Goal: Information Seeking & Learning: Learn about a topic

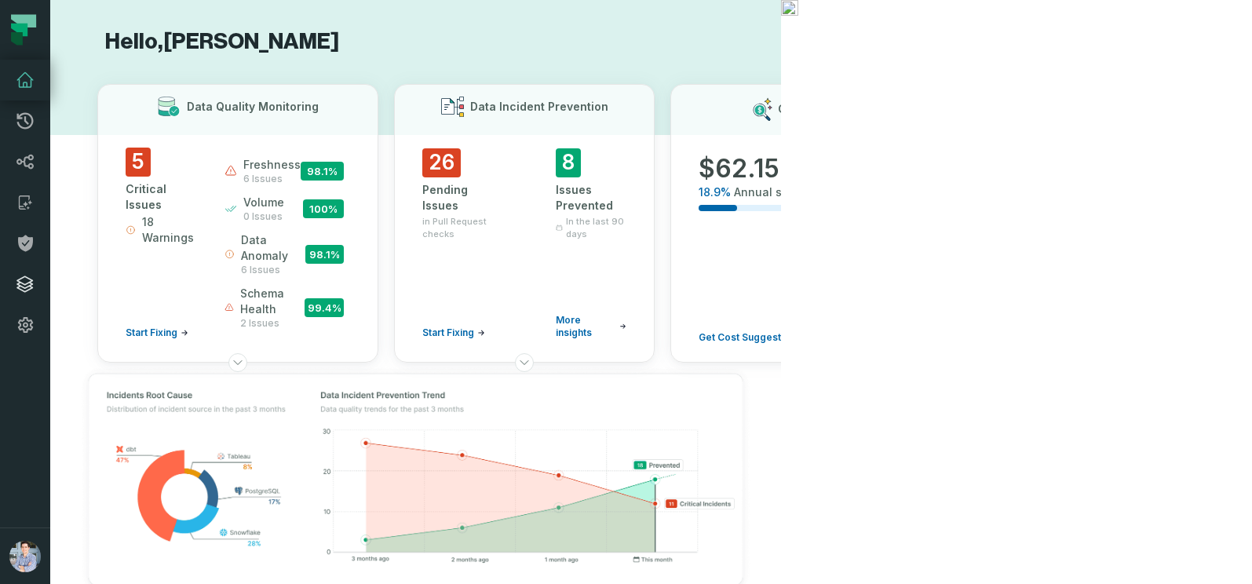
click at [20, 285] on icon at bounding box center [25, 284] width 16 height 16
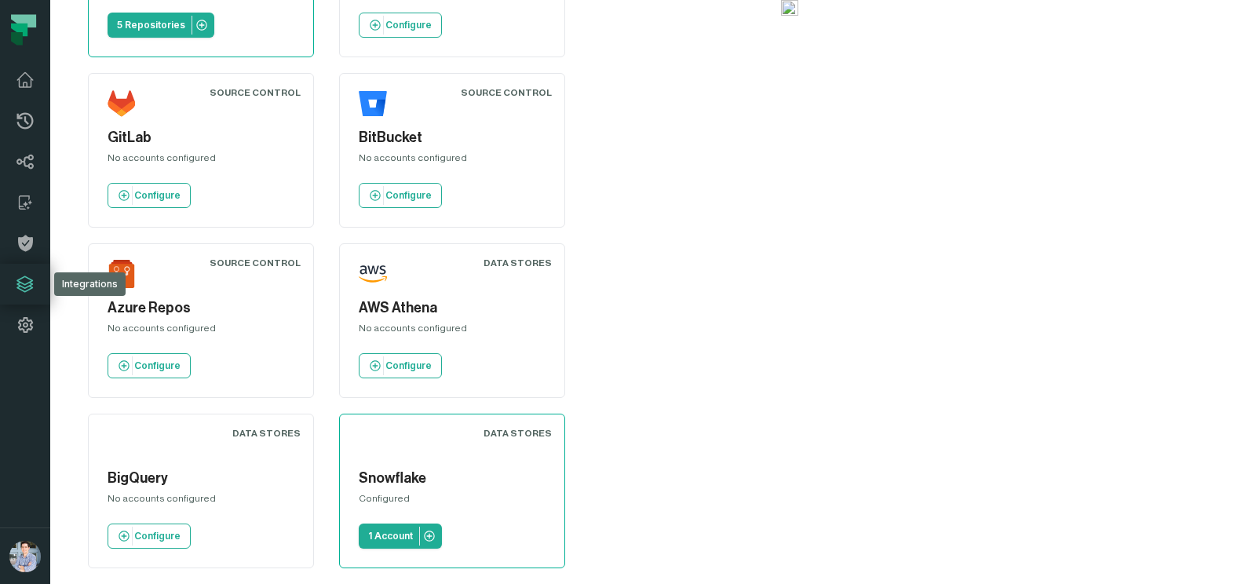
scroll to position [169, 0]
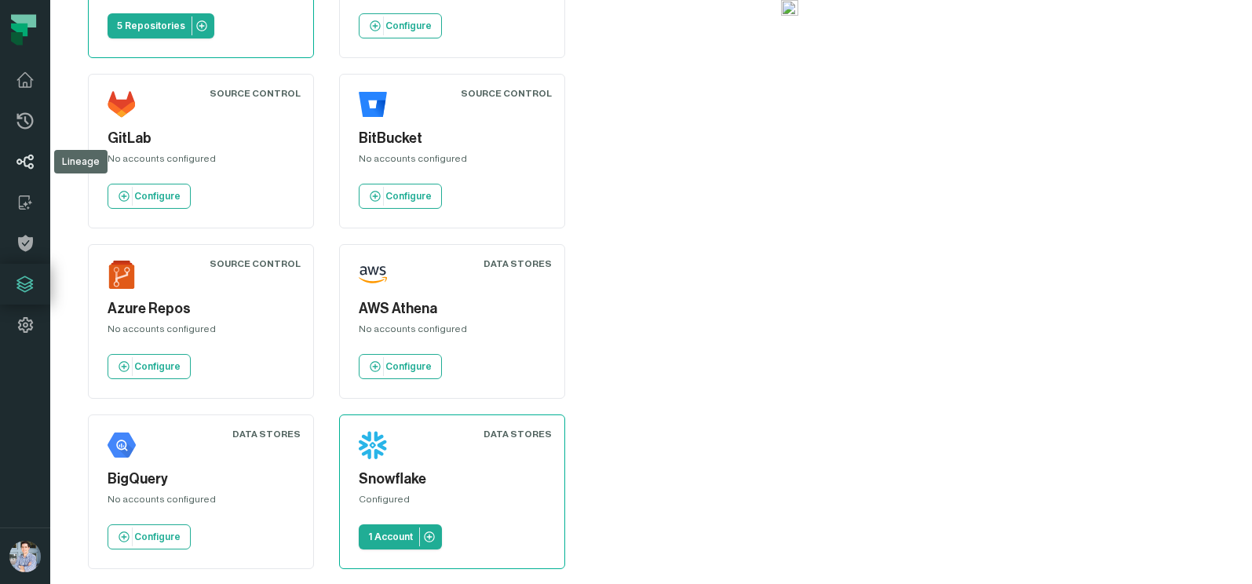
click at [26, 156] on icon at bounding box center [25, 161] width 19 height 19
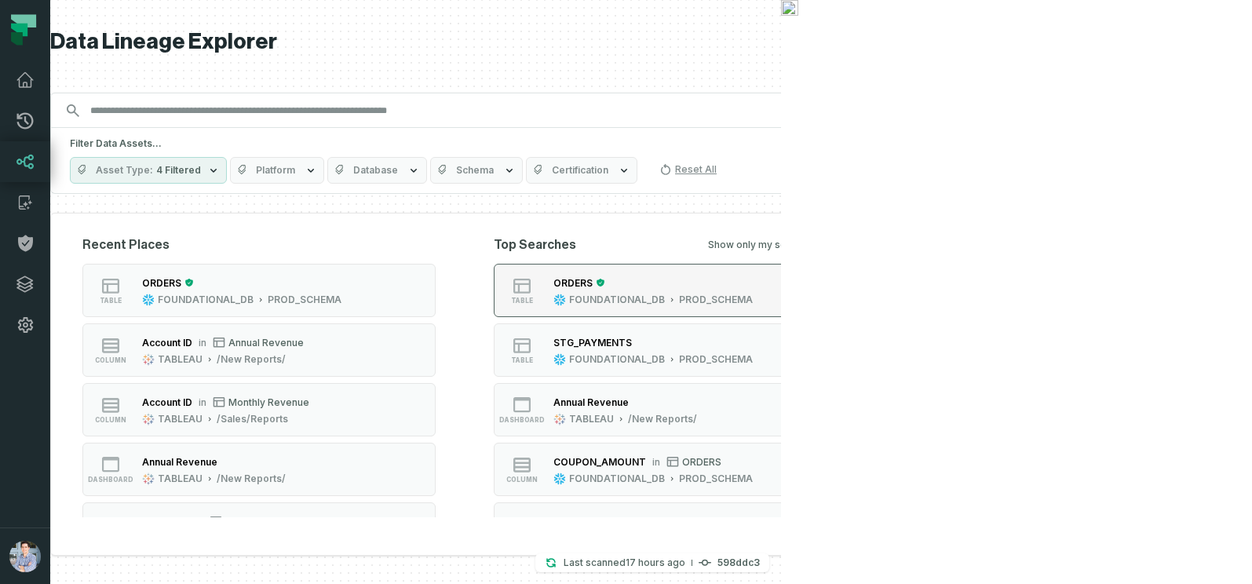
click at [593, 287] on div "ORDERS" at bounding box center [573, 283] width 39 height 12
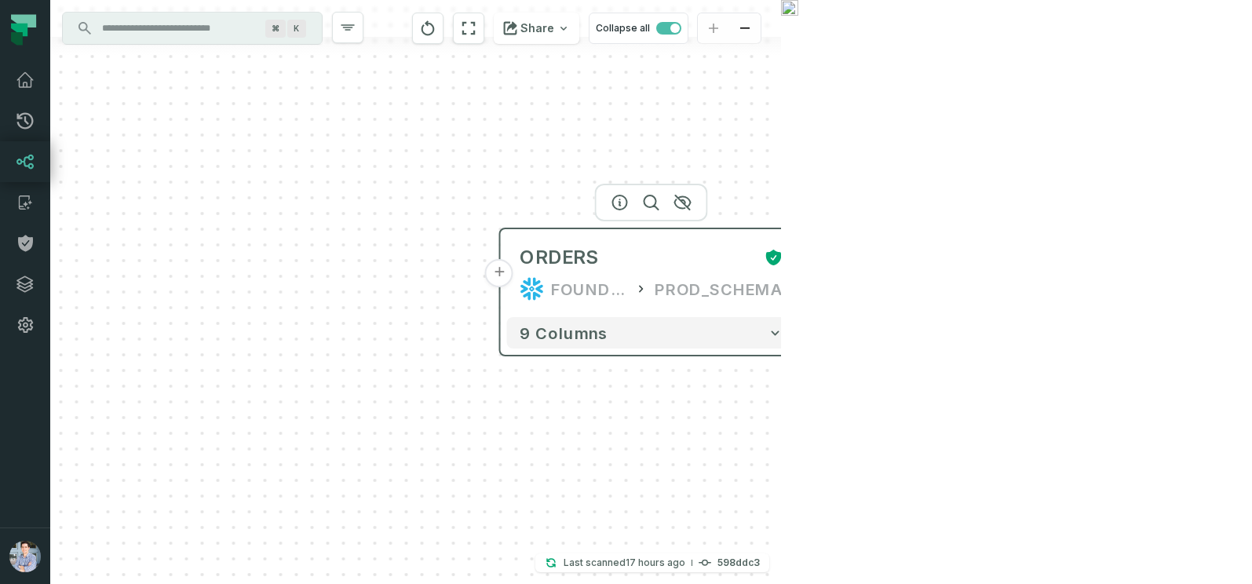
click at [799, 283] on button "+" at bounding box center [803, 273] width 28 height 28
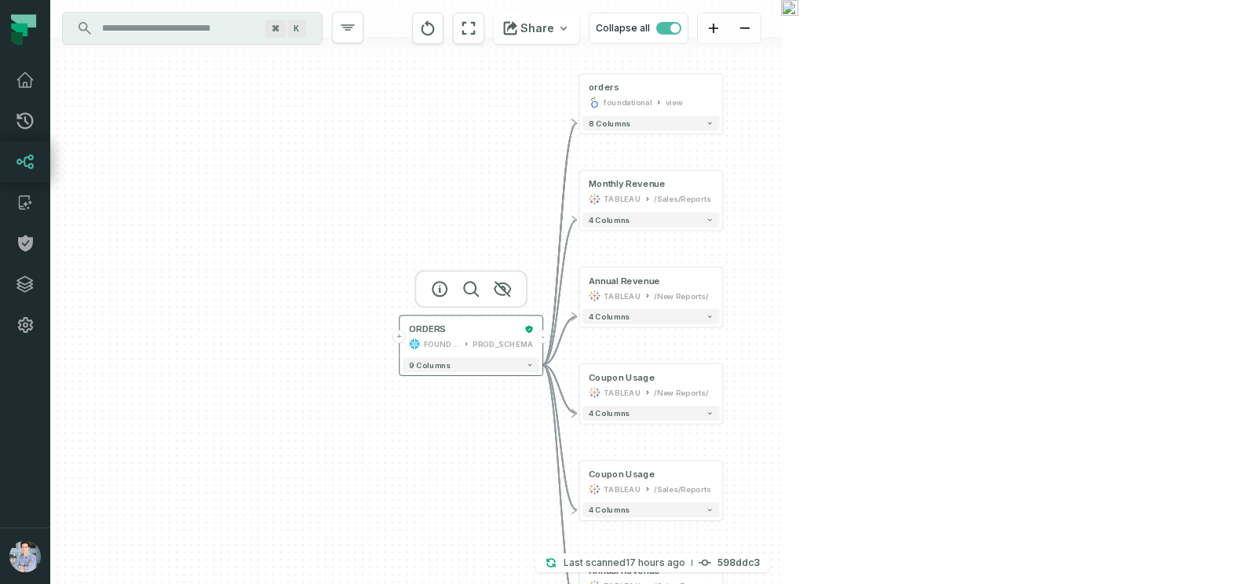
click at [399, 342] on button "+" at bounding box center [399, 336] width 13 height 13
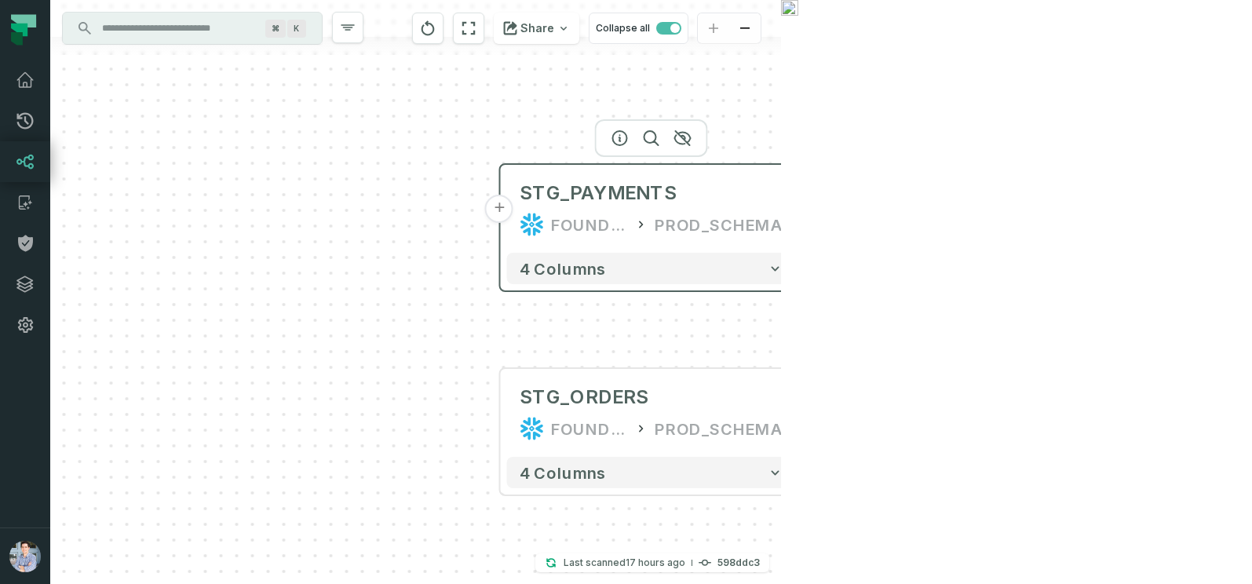
click at [497, 216] on button "+" at bounding box center [499, 209] width 28 height 28
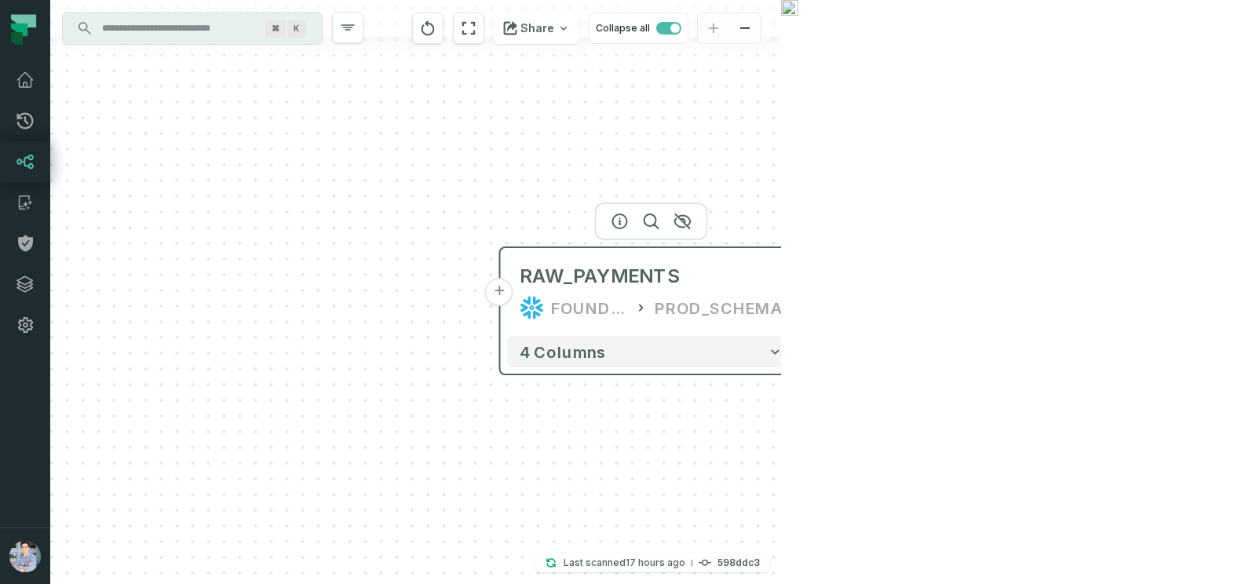
click at [498, 293] on button "+" at bounding box center [499, 292] width 28 height 28
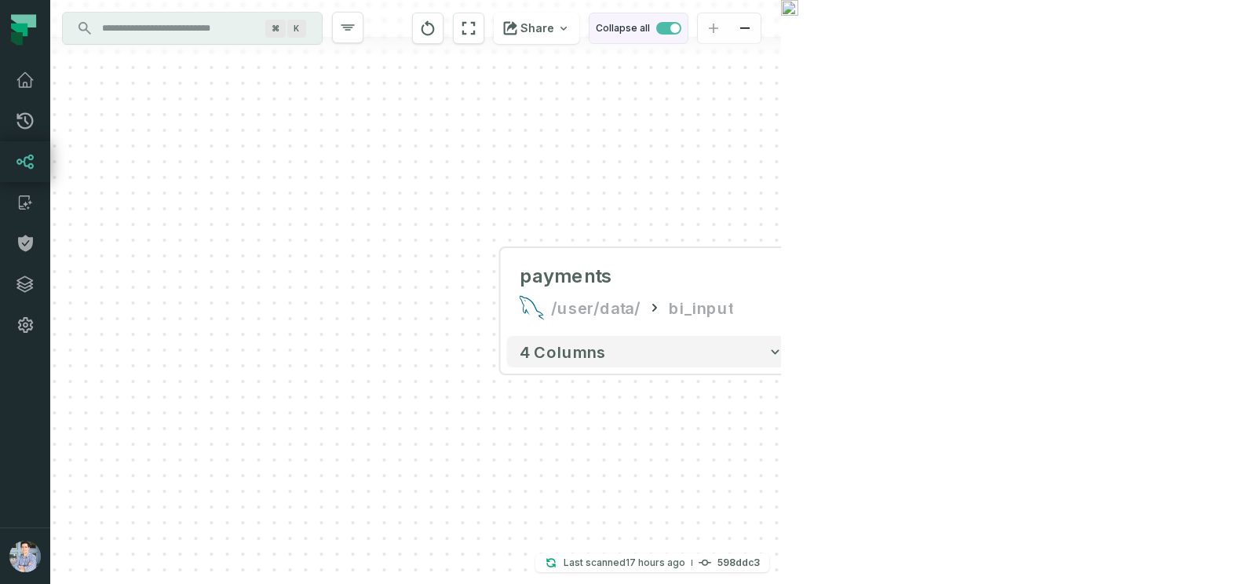
click at [682, 26] on span "button" at bounding box center [668, 28] width 25 height 13
click at [484, 38] on button "reset" at bounding box center [468, 28] width 31 height 31
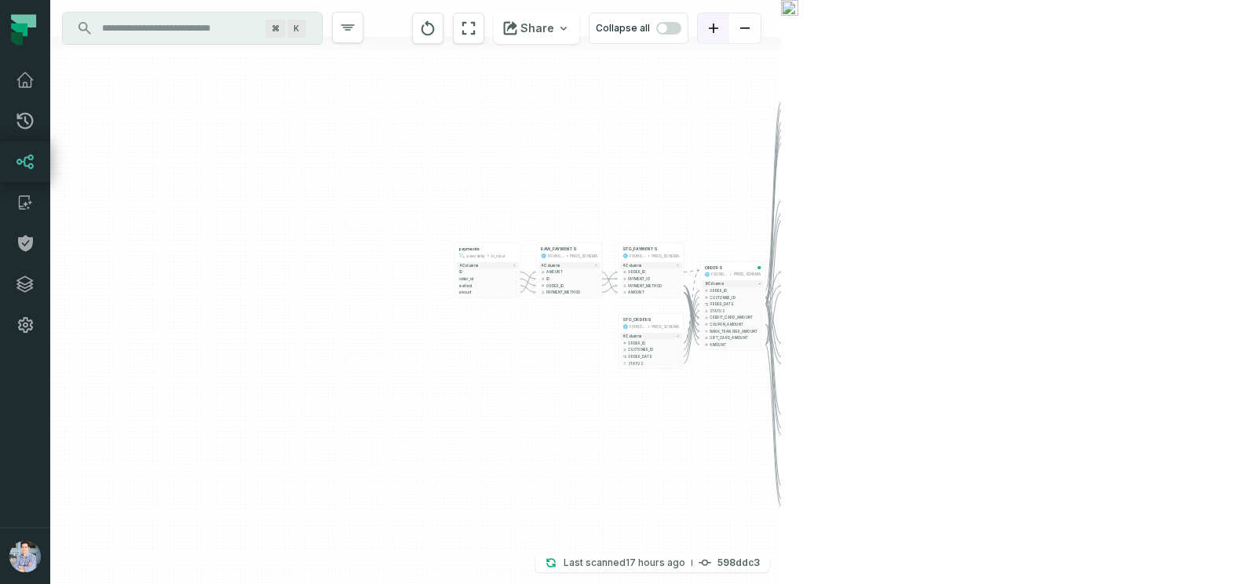
click at [729, 34] on button "zoom in" at bounding box center [713, 28] width 31 height 31
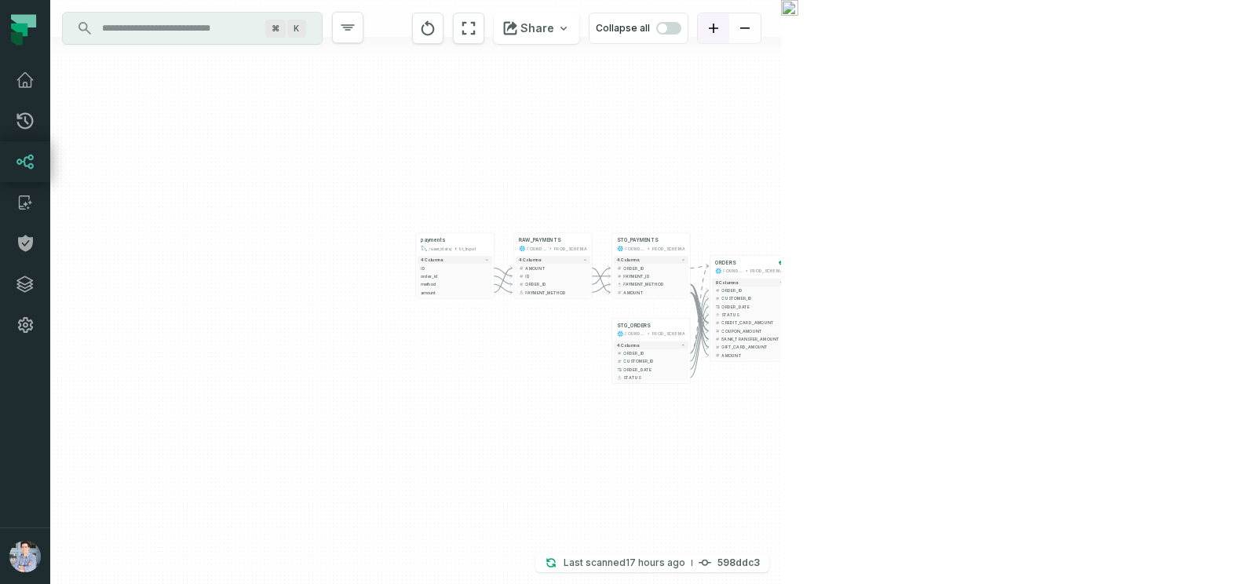
click at [729, 34] on button "zoom in" at bounding box center [713, 28] width 31 height 31
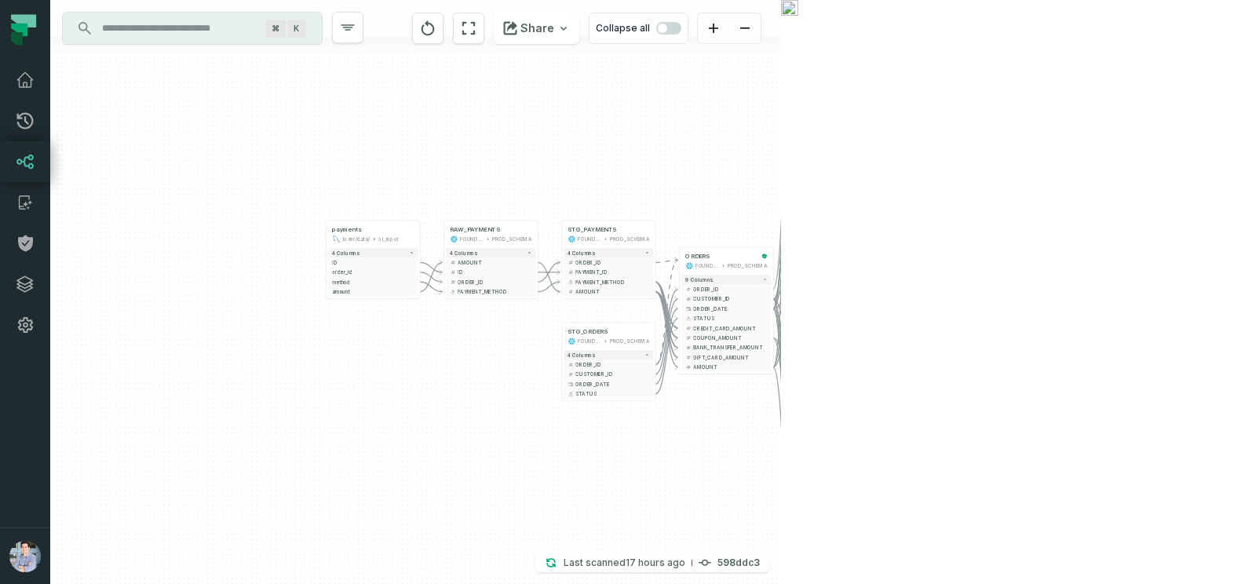
drag, startPoint x: 521, startPoint y: 372, endPoint x: 389, endPoint y: 370, distance: 131.9
click at [389, 370] on div "+ payments /user/data/ bi_input - 4 columns + ID - + order_id - + method - + am…" at bounding box center [415, 292] width 731 height 584
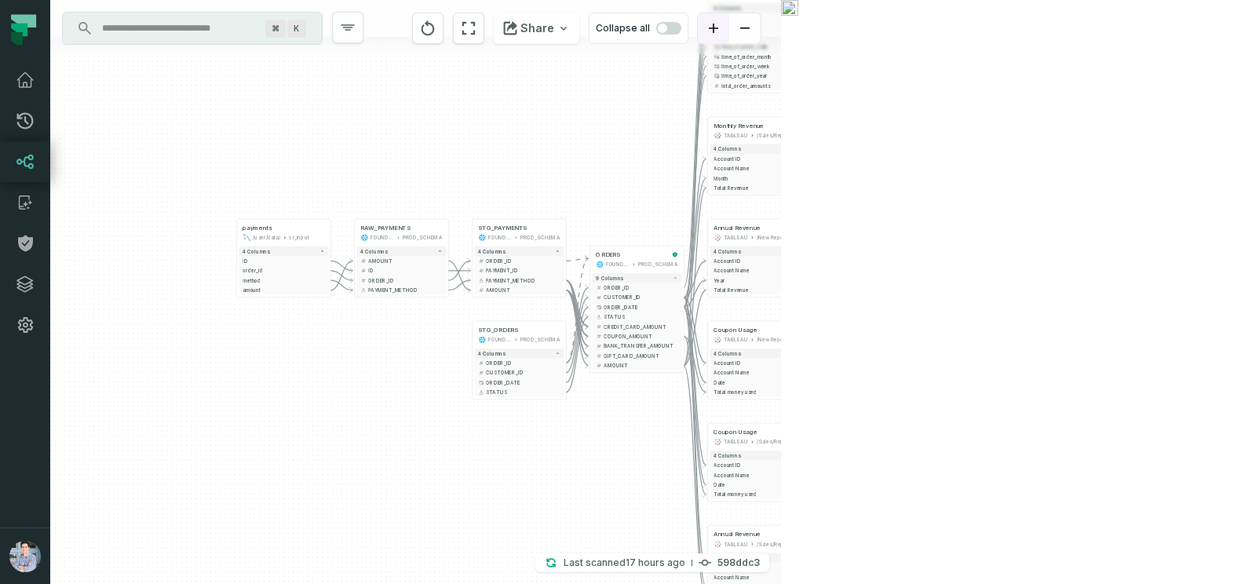
click at [718, 26] on icon "zoom in" at bounding box center [713, 28] width 9 height 9
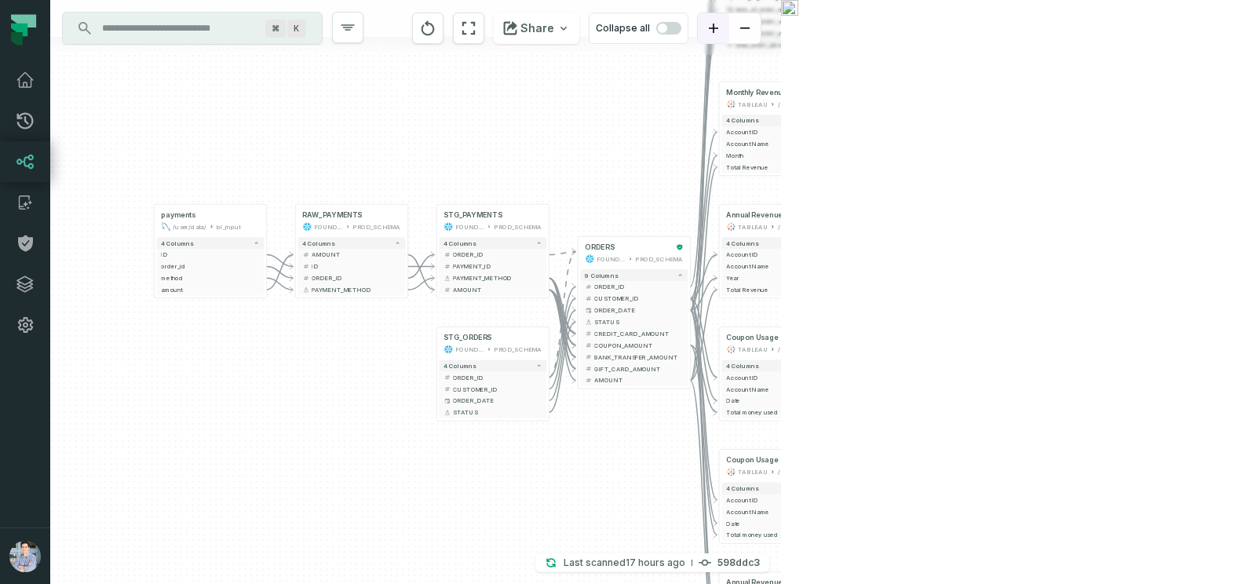
click at [718, 26] on icon "zoom in" at bounding box center [713, 28] width 9 height 9
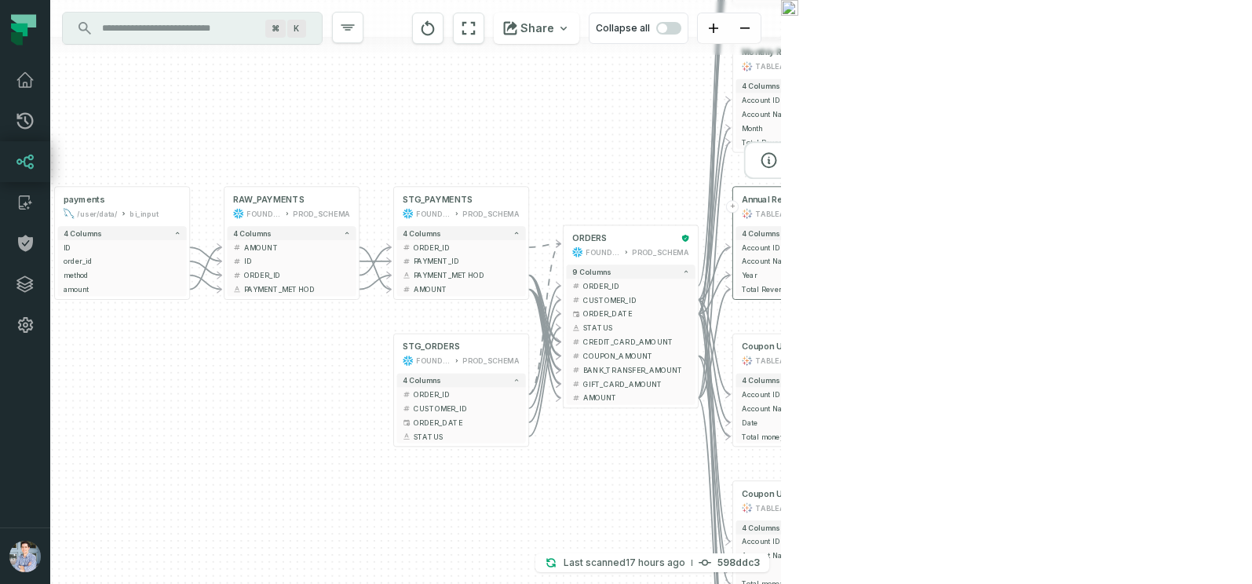
click at [862, 197] on div "Annual Revenue TABLEAU /New Reports/" at bounding box center [800, 207] width 129 height 34
click at [856, 196] on button at bounding box center [848, 199] width 23 height 23
click at [855, 250] on icon "button" at bounding box center [854, 247] width 9 height 9
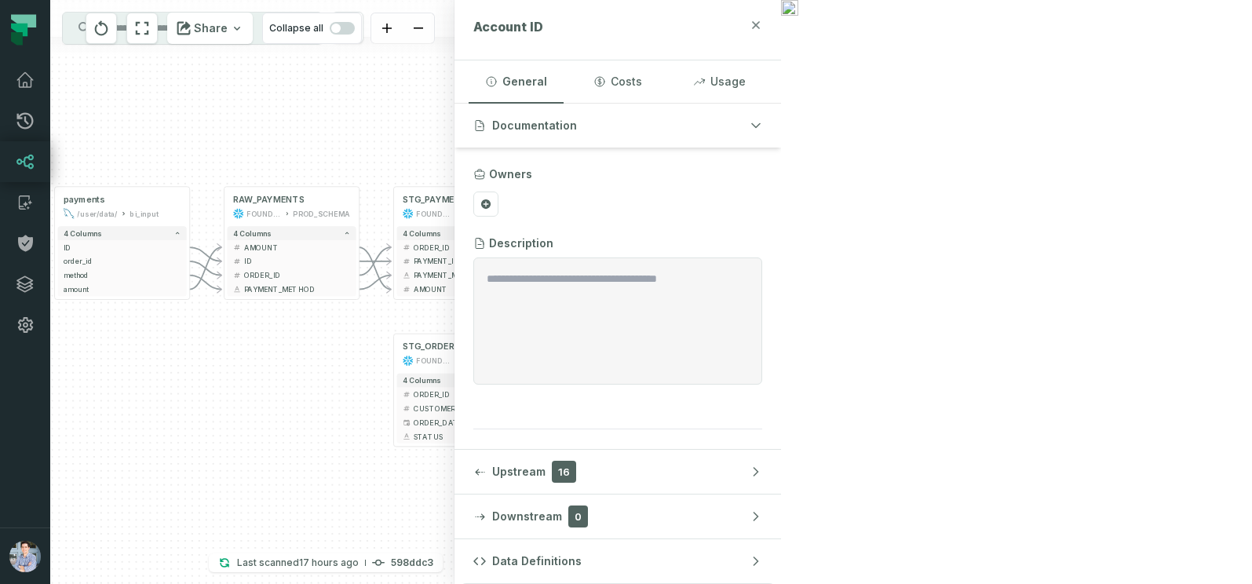
click at [762, 21] on icon "button" at bounding box center [756, 25] width 13 height 13
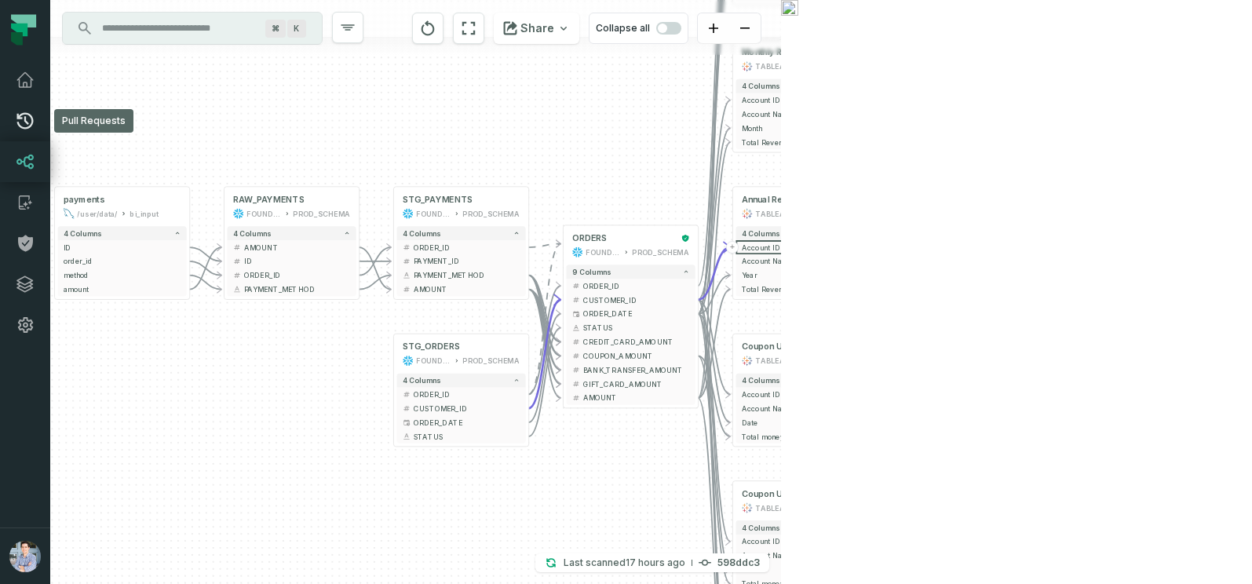
click at [18, 121] on icon at bounding box center [25, 120] width 19 height 19
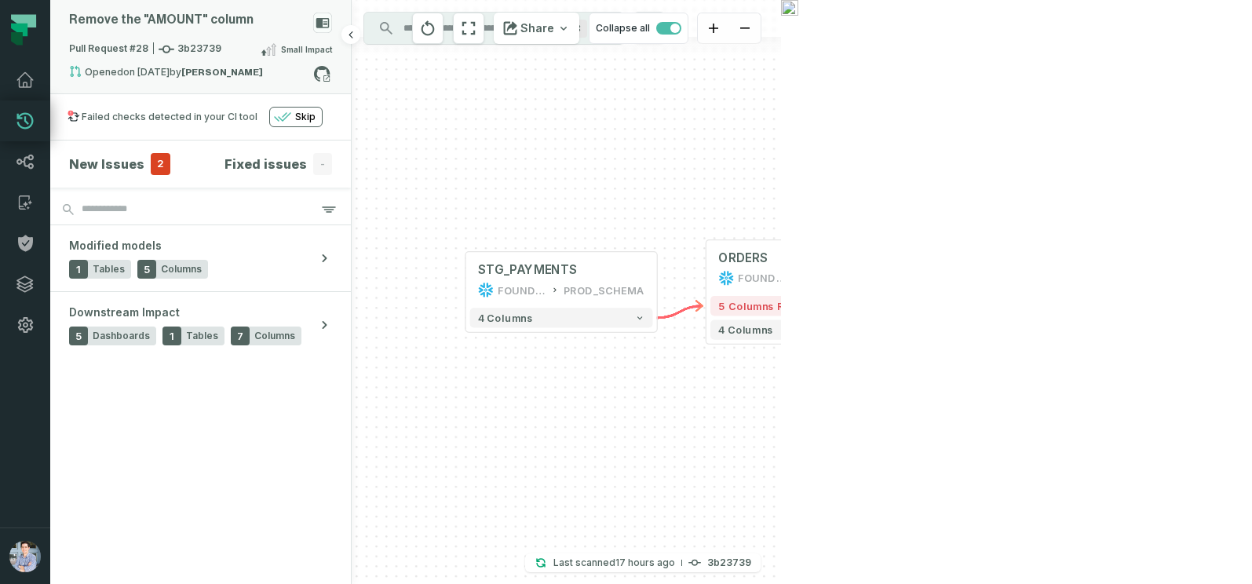
click at [138, 78] on div "Opened [DATE] 2:00:25 PM by [PERSON_NAME]" at bounding box center [191, 74] width 244 height 19
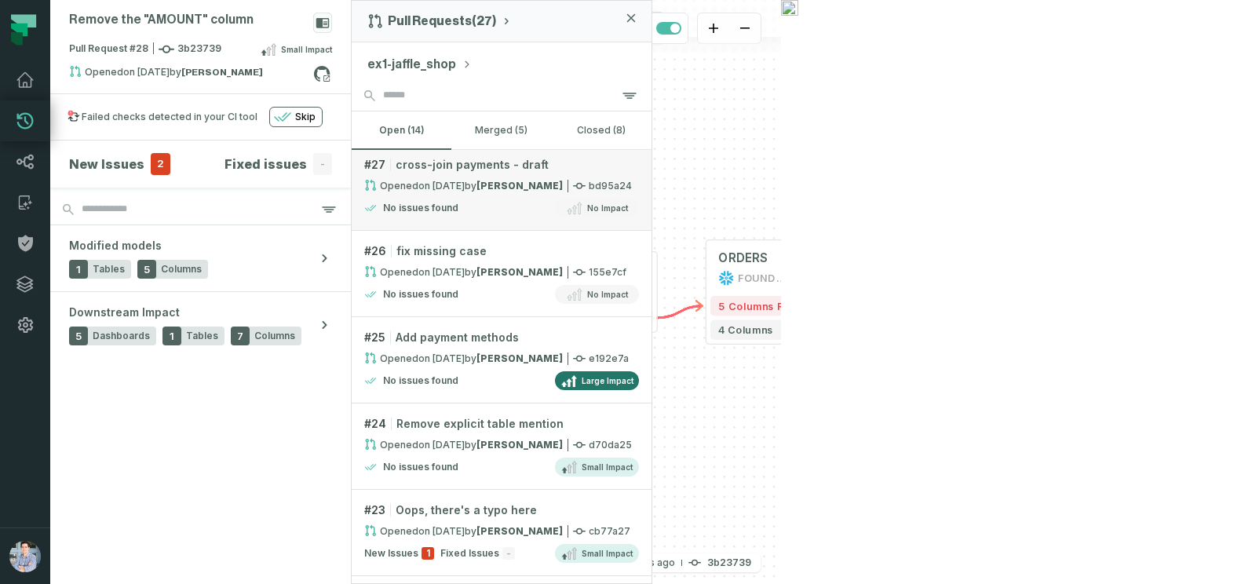
scroll to position [181, 0]
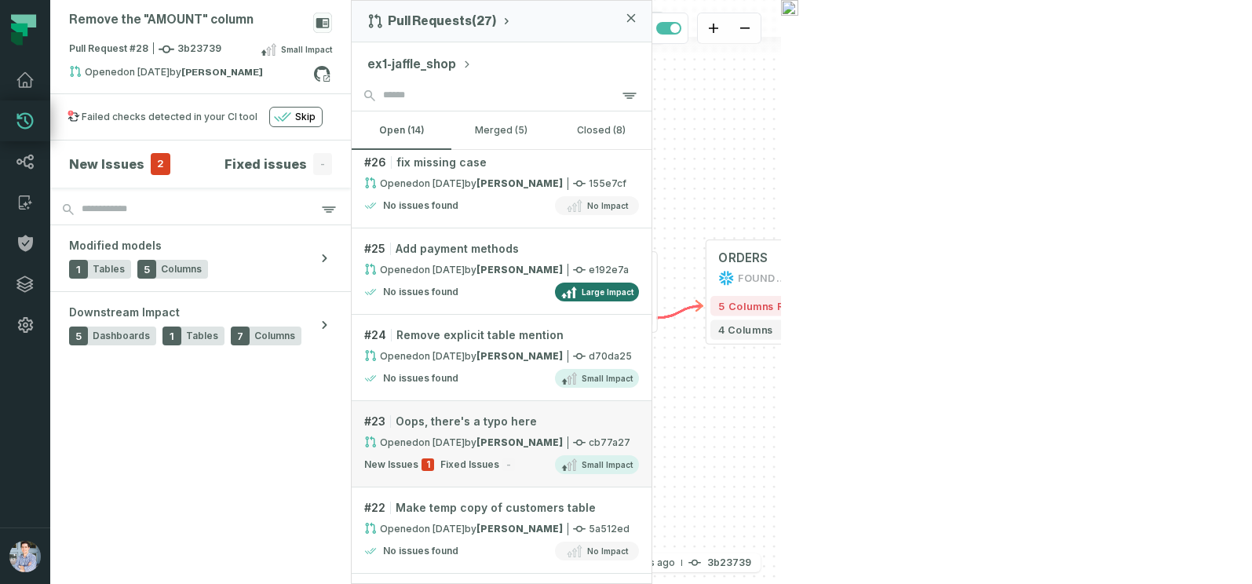
click at [480, 434] on link "# 23 Oops, there's a typo here Opened [DATE] 12:55:41 PM by [PERSON_NAME] cb77a…" at bounding box center [502, 444] width 300 height 86
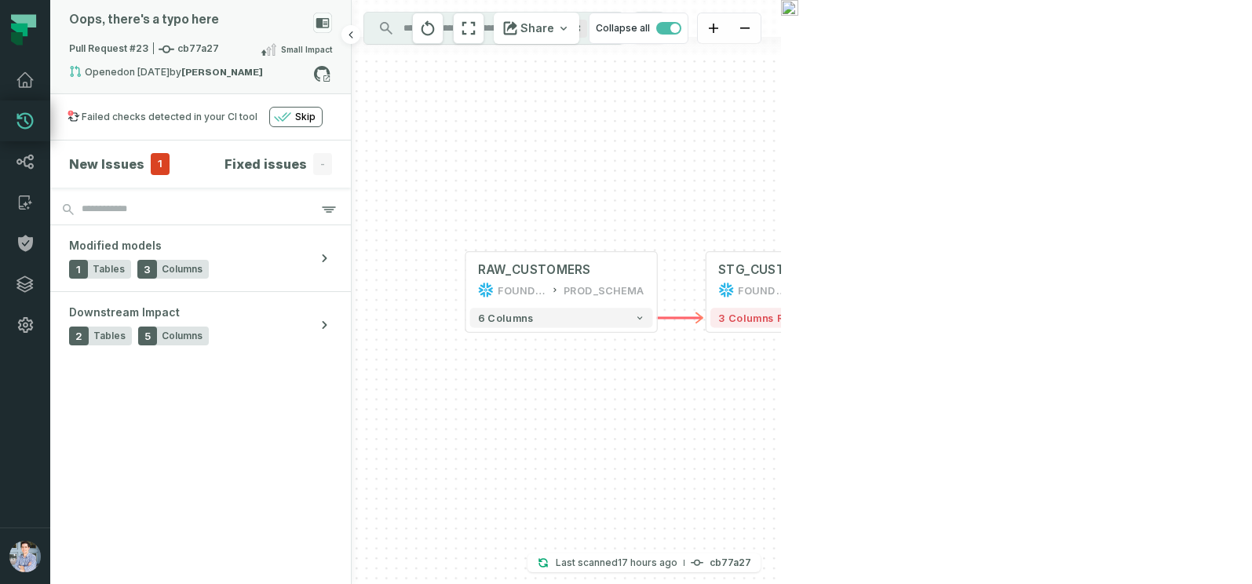
click at [123, 46] on span "Pull Request #23 cb77a27" at bounding box center [144, 50] width 150 height 16
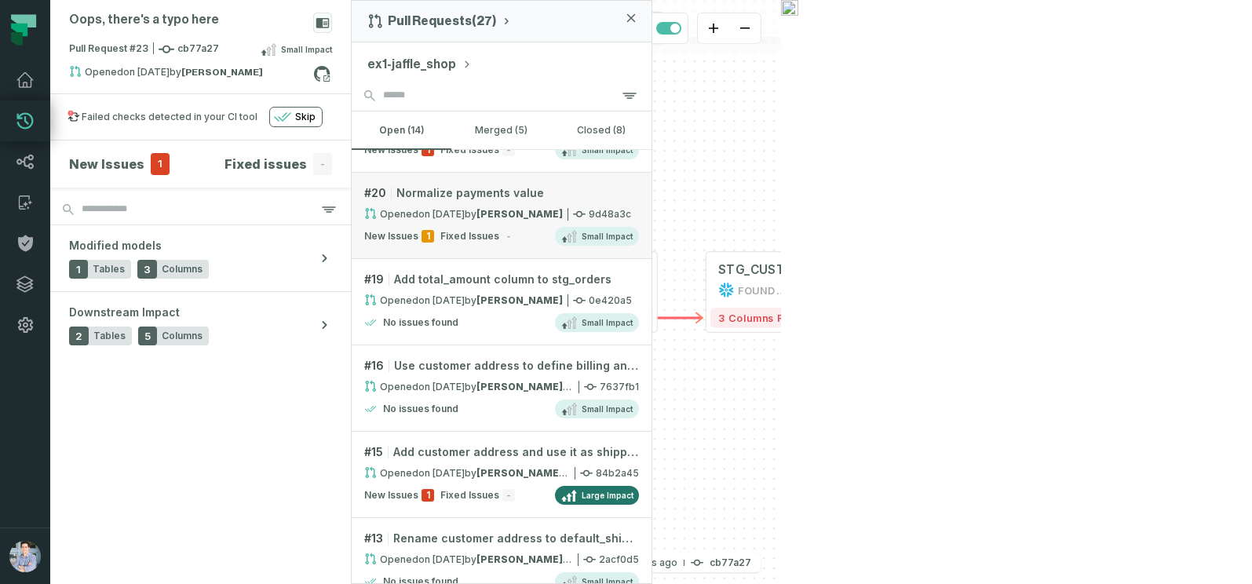
scroll to position [742, 0]
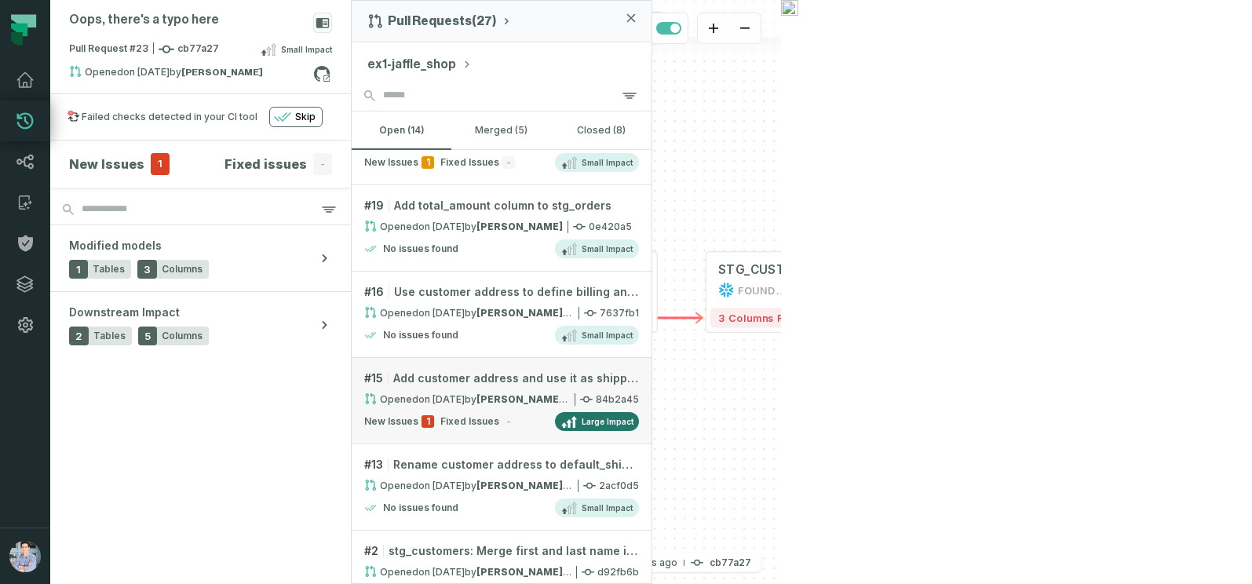
click at [493, 398] on div "Opened [DATE] 6:38:51 AM by [PERSON_NAME]-foundational" at bounding box center [467, 399] width 206 height 13
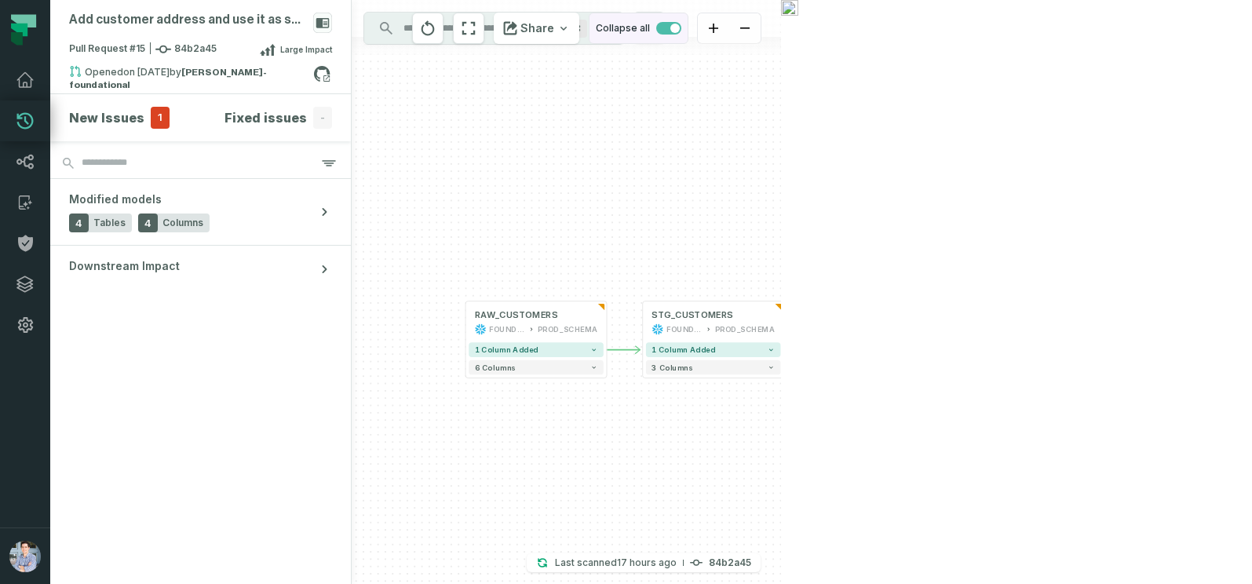
click at [680, 31] on span "button" at bounding box center [675, 28] width 9 height 9
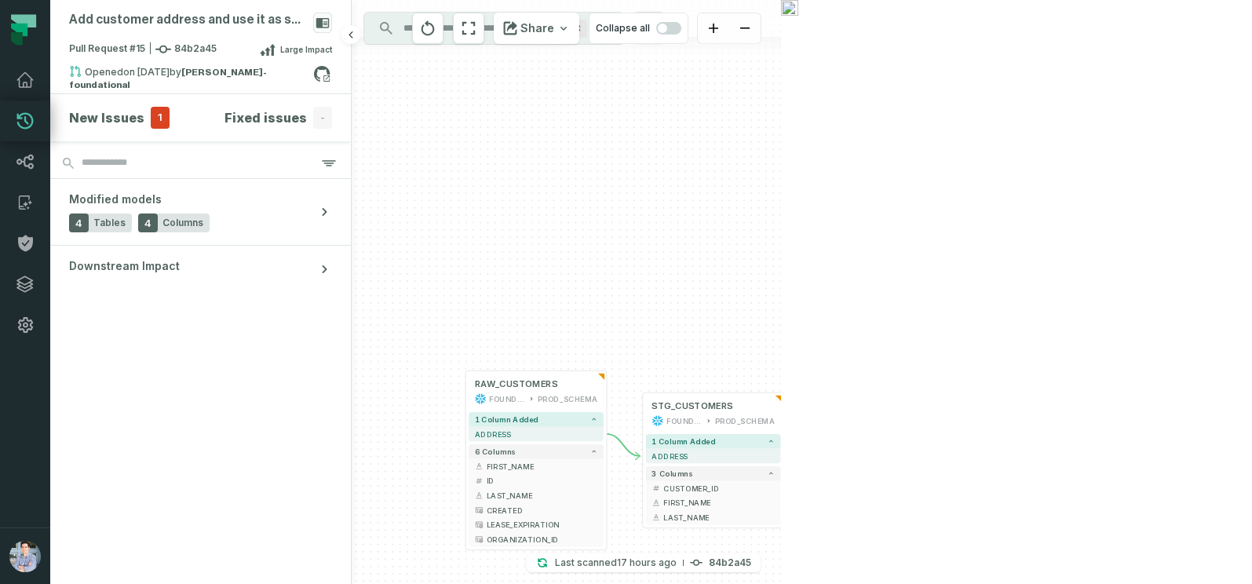
click at [89, 119] on h4 "New Issues" at bounding box center [106, 117] width 75 height 19
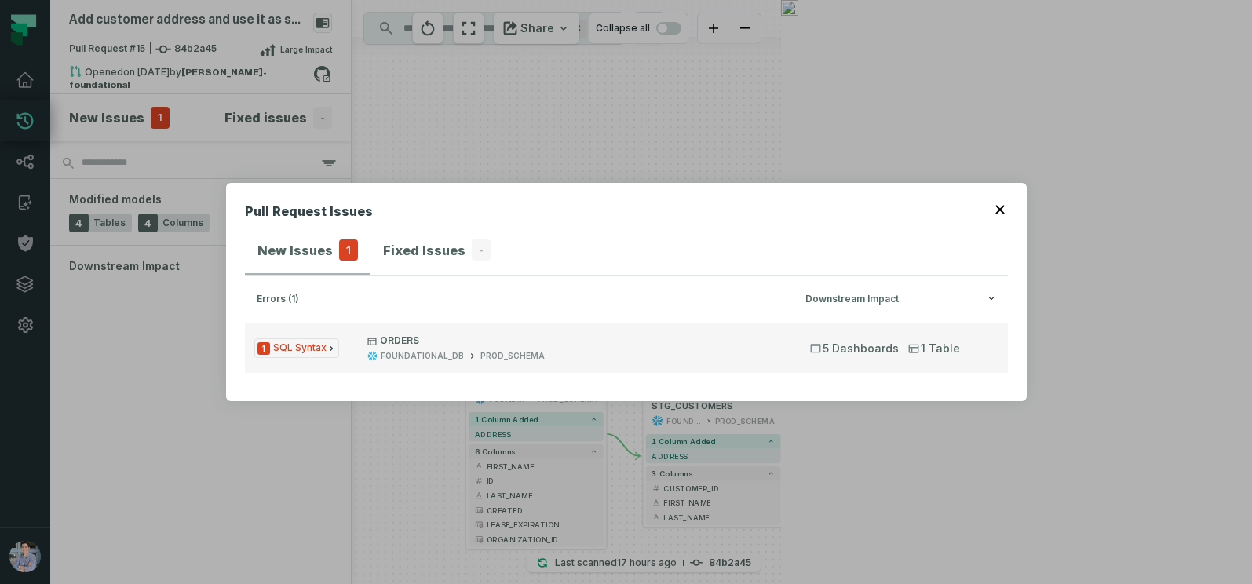
click at [788, 349] on button "1 SQL Syntax ORDERS FOUNDATIONAL_DB PROD_SCHEMA 5 Dashboards 1 Table" at bounding box center [626, 348] width 763 height 50
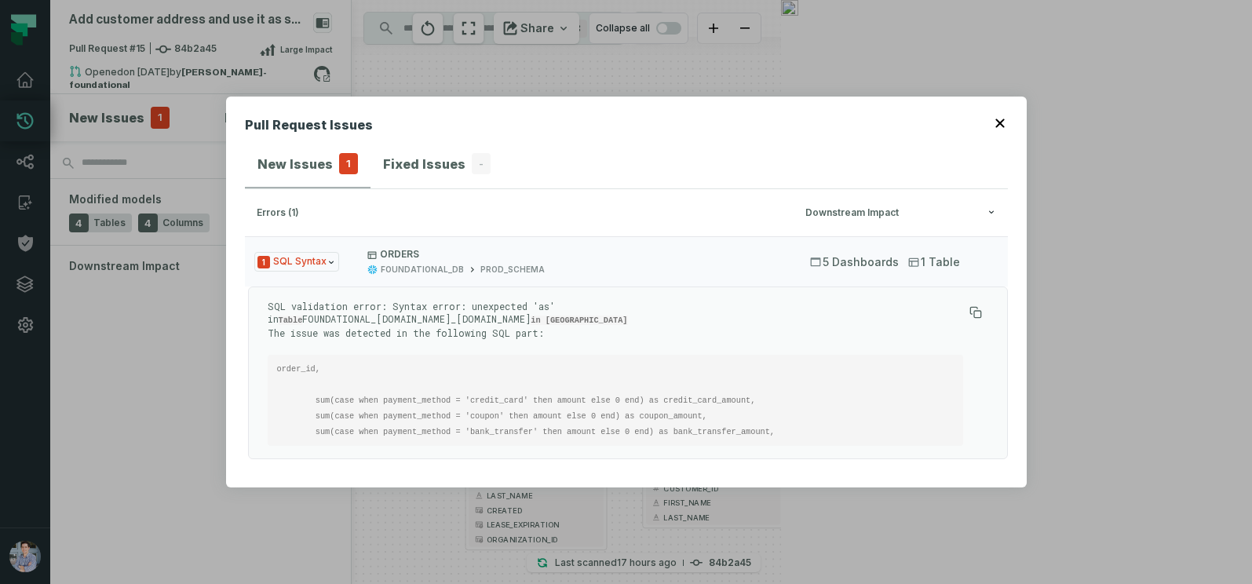
click at [1003, 108] on div "Pull Request Issues New Issues 1 Fixed Issues - errors (1) Downstream Impact 1 …" at bounding box center [626, 293] width 801 height 392
click at [1003, 125] on icon "button" at bounding box center [1000, 123] width 9 height 9
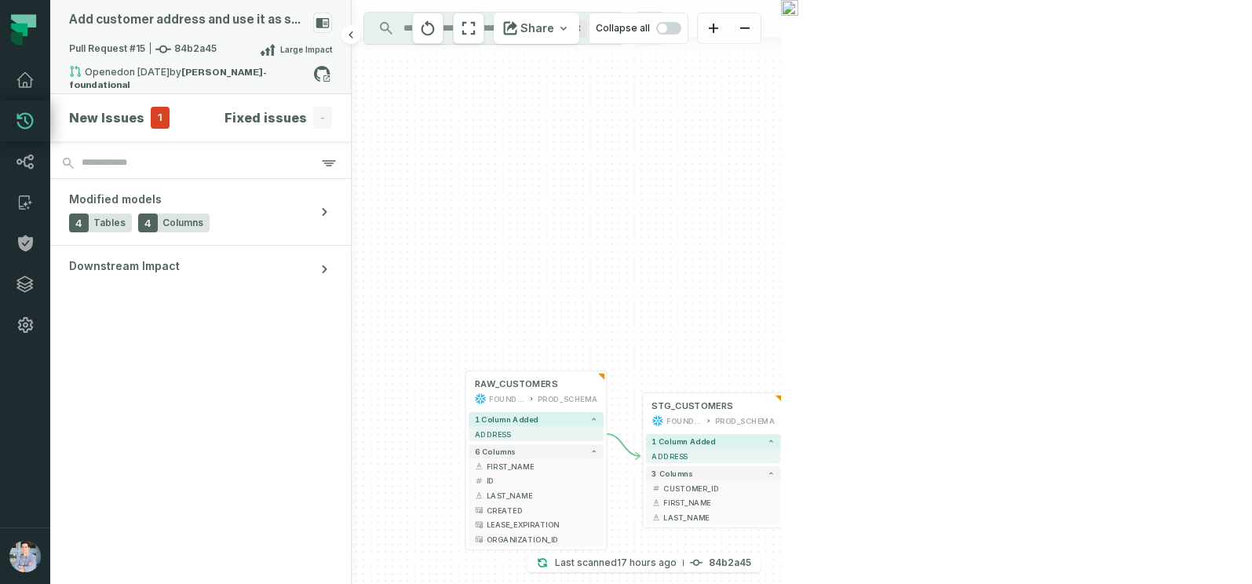
click at [134, 71] on relative-time "[DATE] 6:38:51 AM" at bounding box center [146, 72] width 46 height 12
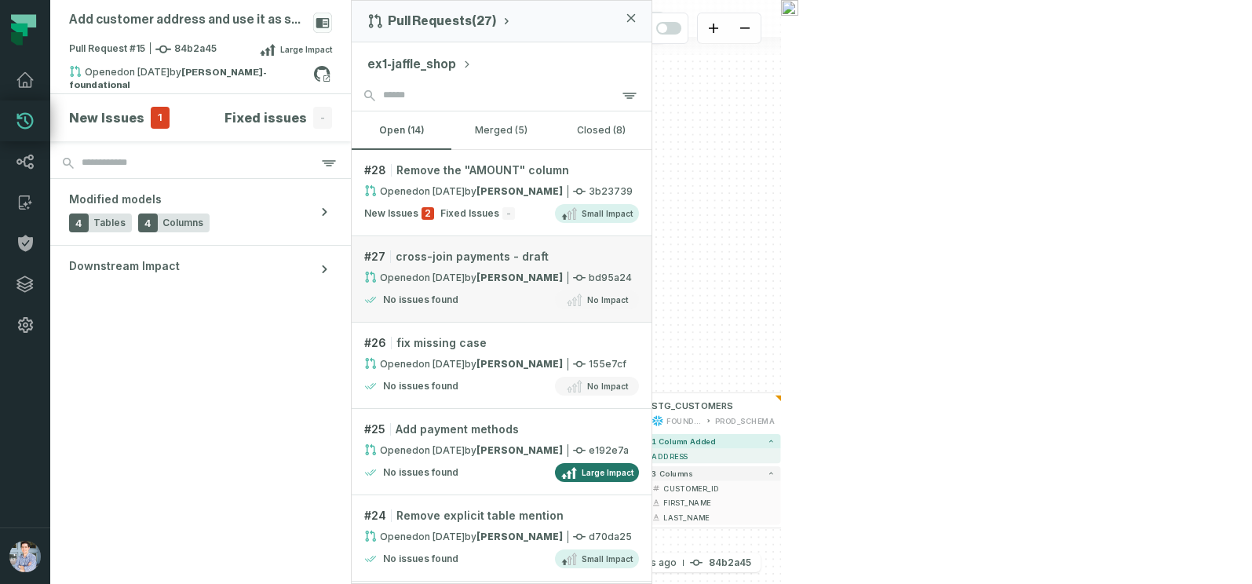
scroll to position [534, 0]
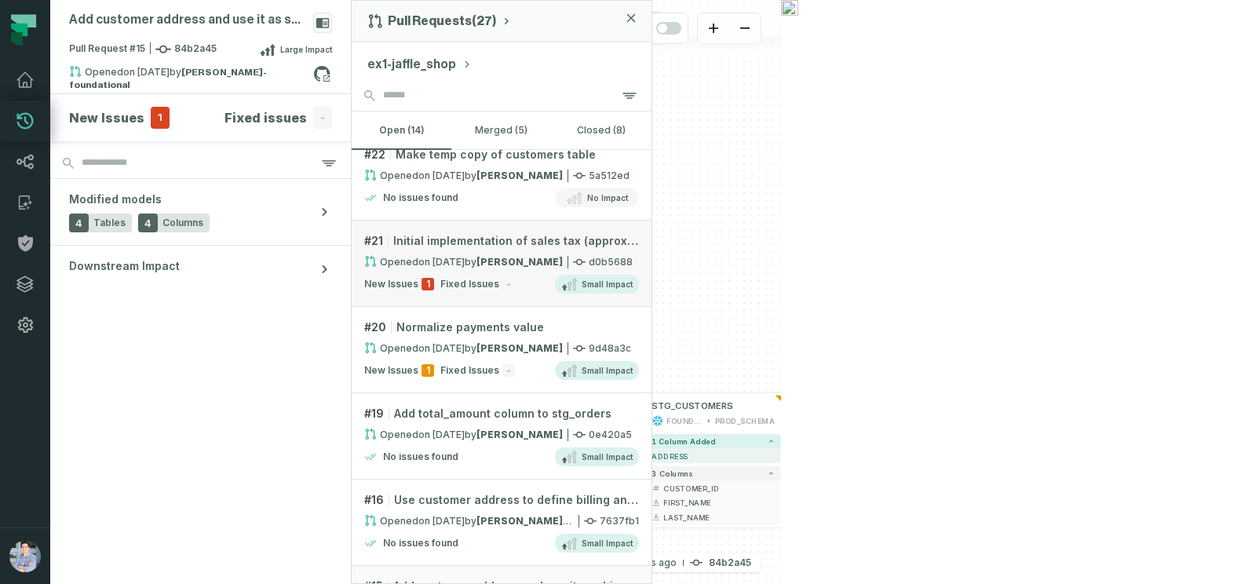
click at [416, 261] on div "Opened [DATE] 10:46:02 AM by [PERSON_NAME]" at bounding box center [463, 261] width 199 height 13
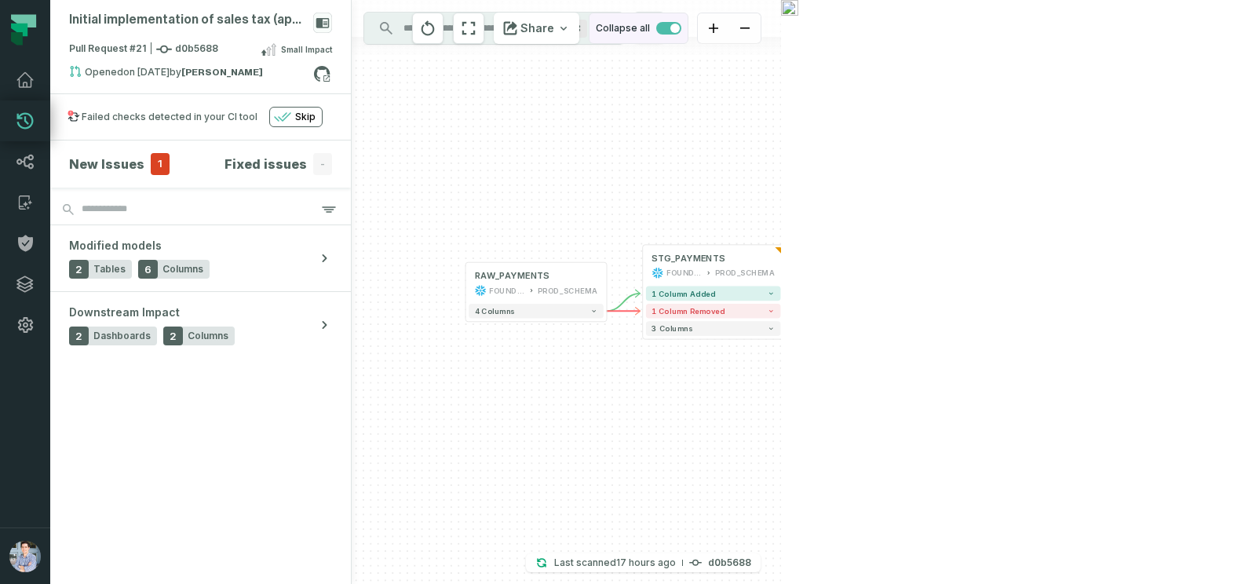
click at [680, 28] on span "button" at bounding box center [675, 28] width 9 height 9
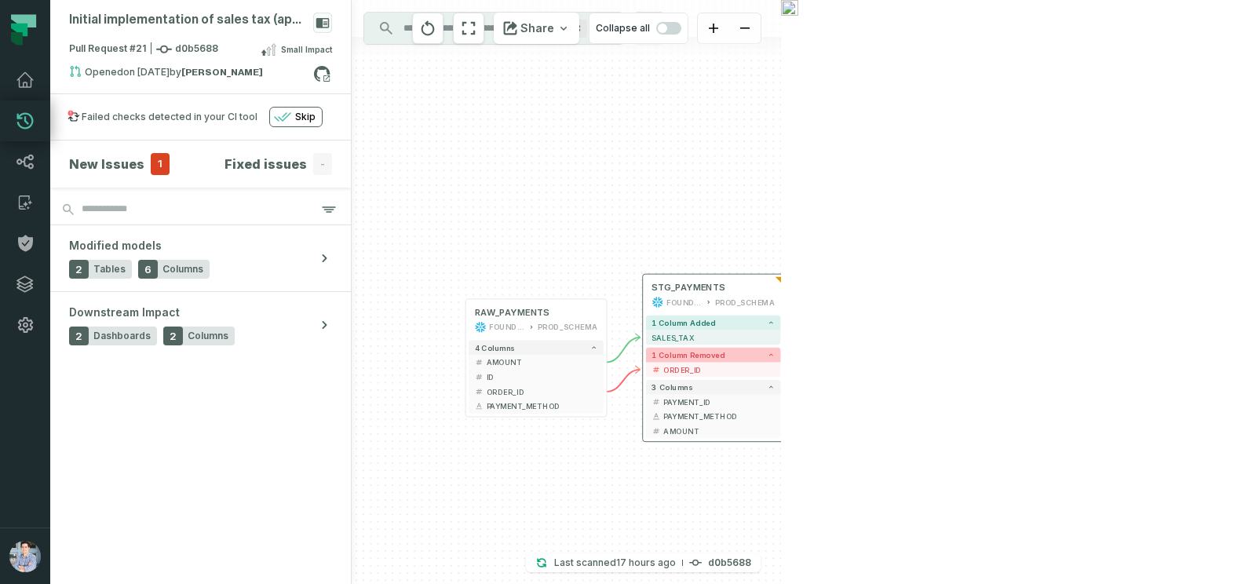
click at [685, 359] on span "1 column removed" at bounding box center [688, 355] width 73 height 9
click at [684, 356] on span "1 column removed" at bounding box center [688, 355] width 73 height 9
click at [1087, 348] on span "Downstream Impact" at bounding box center [1054, 350] width 87 height 12
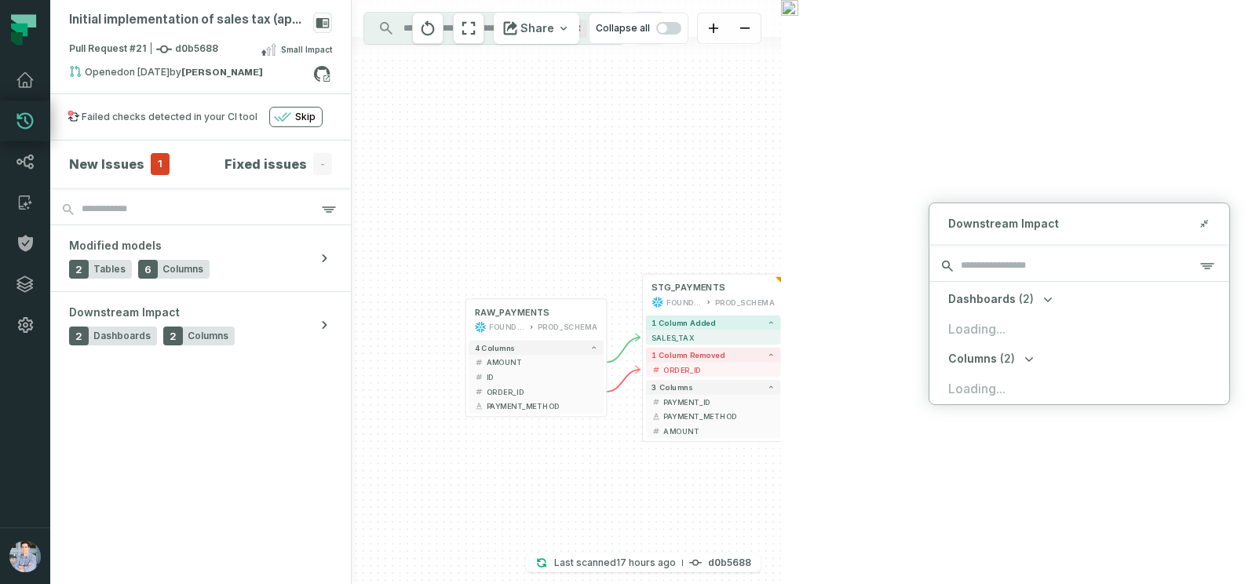
click at [1034, 258] on input "search" at bounding box center [1080, 265] width 300 height 31
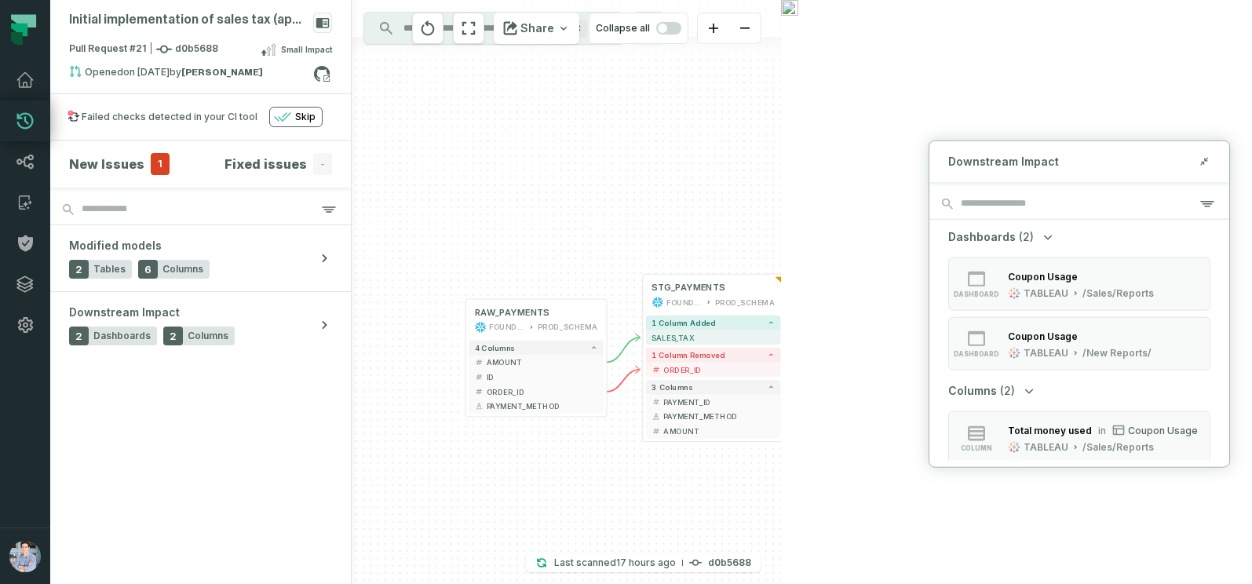
click at [781, 118] on div "+ ORDERS FOUNDATIONAL_DB PROD_SCHEMA + 4 columns modified + CREDIT_CARD_AMOUNT …" at bounding box center [566, 292] width 429 height 584
click at [781, 163] on div "+ ORDERS FOUNDATIONAL_DB PROD_SCHEMA + 4 columns modified + CREDIT_CARD_AMOUNT …" at bounding box center [566, 292] width 429 height 584
click at [781, 199] on div "+ ORDERS FOUNDATIONAL_DB PROD_SCHEMA + 4 columns modified + CREDIT_CARD_AMOUNT …" at bounding box center [566, 292] width 429 height 584
click at [1199, 163] on icon at bounding box center [1204, 161] width 11 height 13
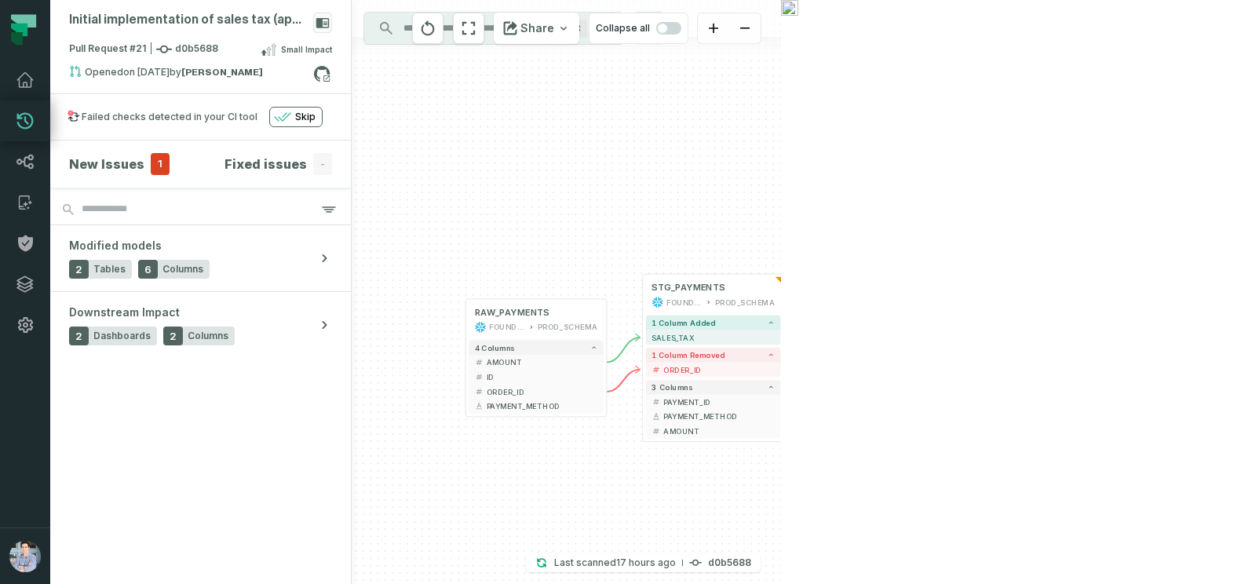
click at [1095, 341] on span "Downstream Impact" at bounding box center [1054, 347] width 87 height 12
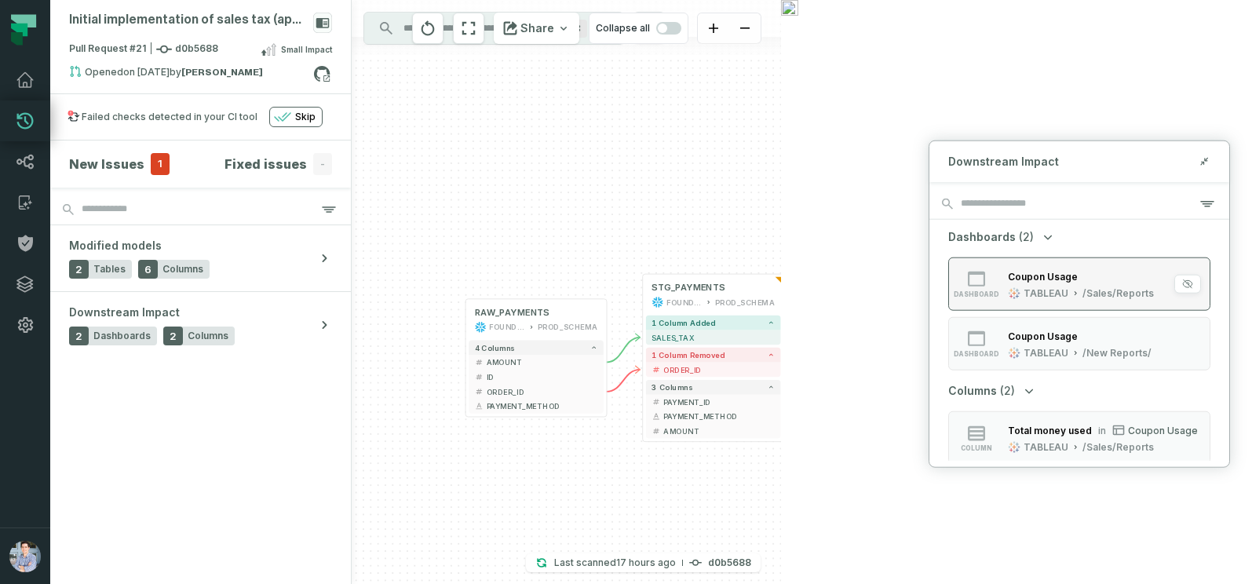
click at [1018, 288] on icon "button" at bounding box center [1014, 293] width 13 height 13
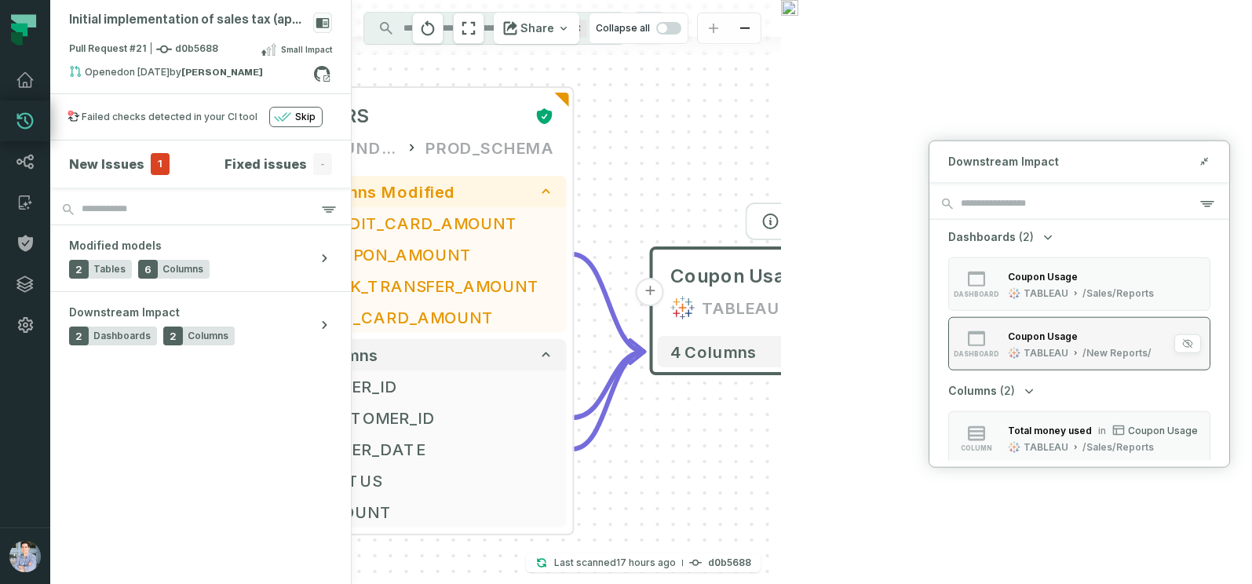
click at [1062, 344] on div "Coupon Usage TABLEAU /New Reports/" at bounding box center [1080, 343] width 156 height 31
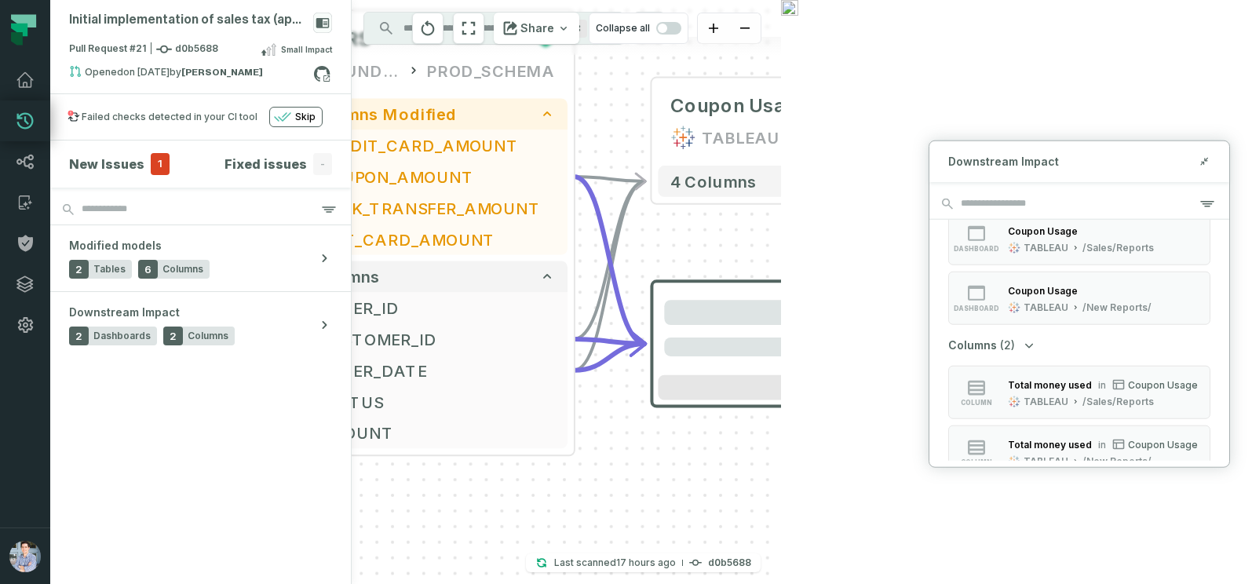
scroll to position [64, 0]
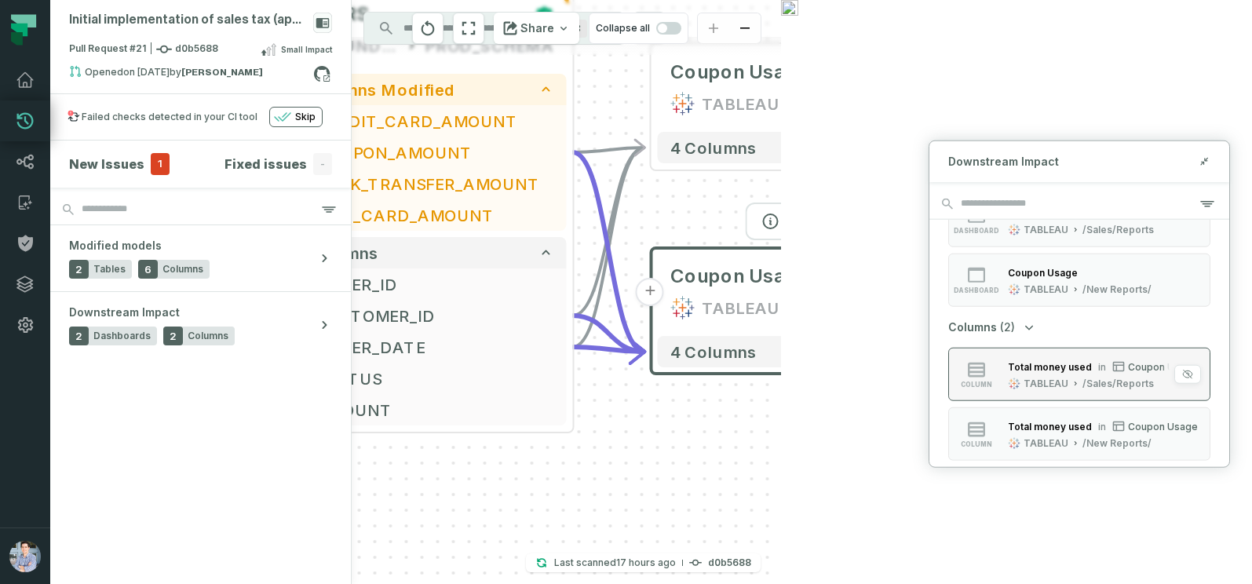
click at [1019, 389] on icon "button" at bounding box center [1014, 384] width 13 height 13
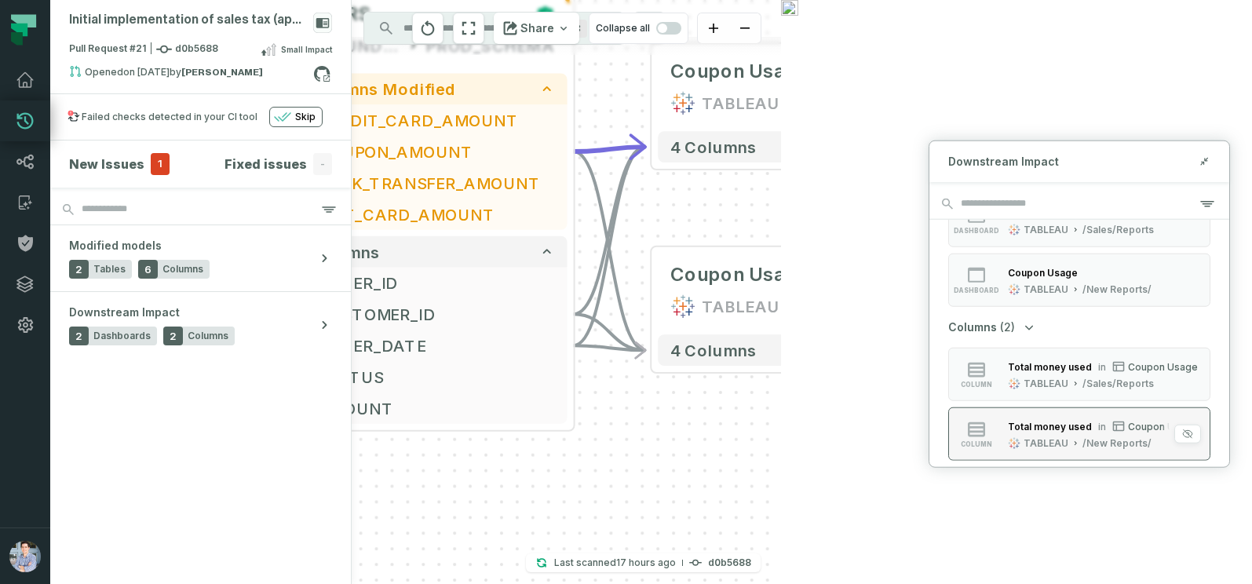
click at [1014, 443] on icon "button" at bounding box center [1015, 443] width 4 height 4
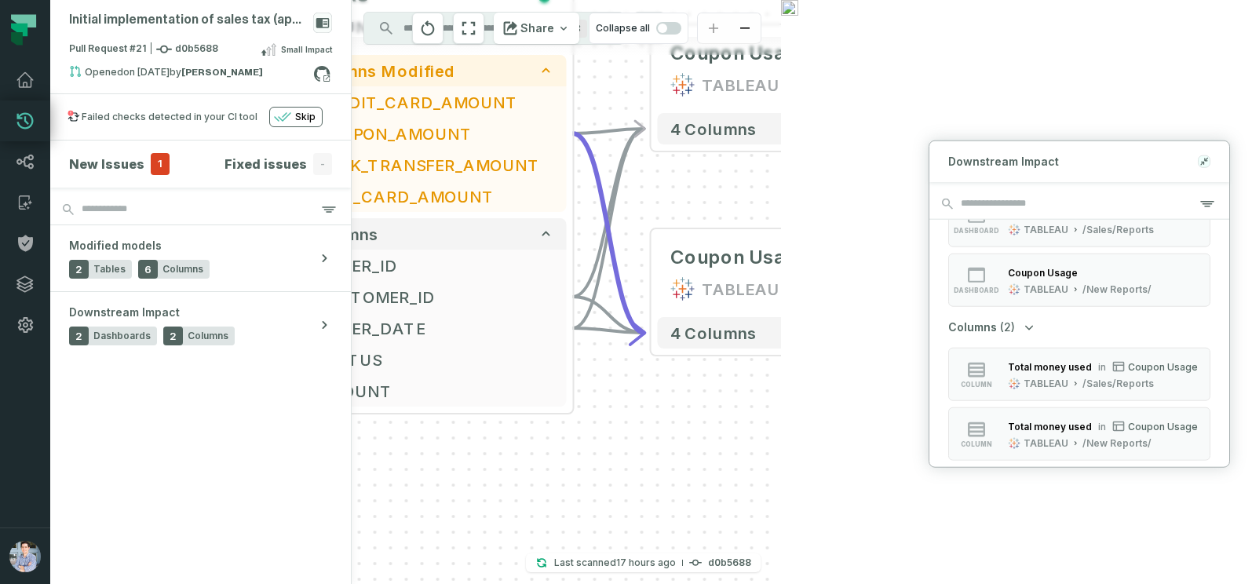
click at [1204, 162] on icon at bounding box center [1202, 163] width 3 height 3
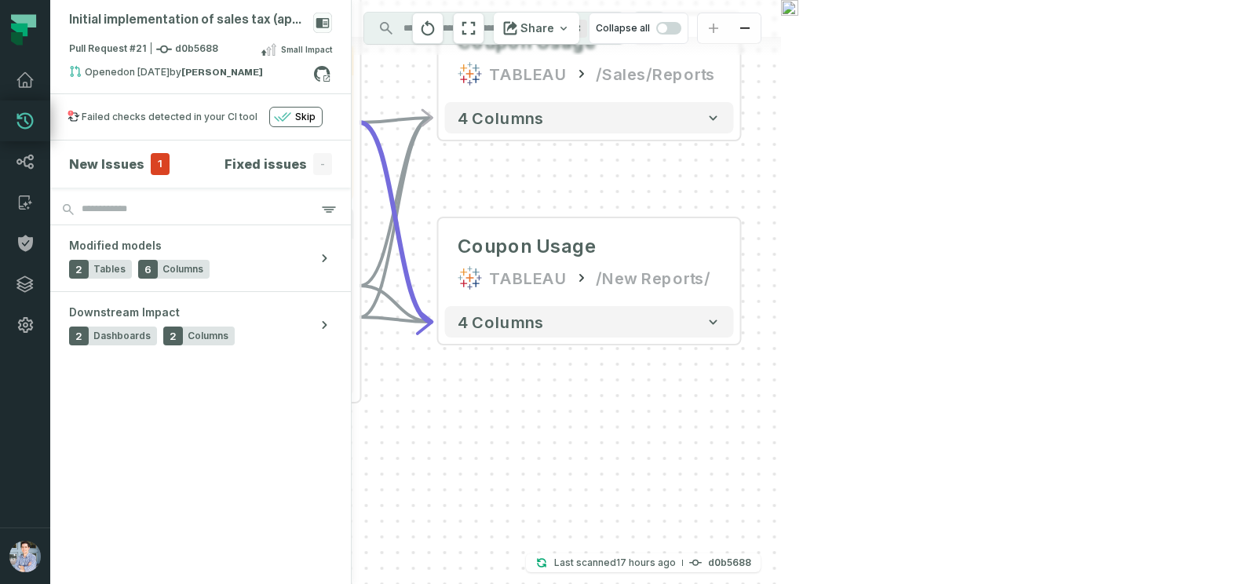
drag, startPoint x: 1137, startPoint y: 234, endPoint x: 924, endPoint y: 224, distance: 213.0
click at [781, 224] on div "+ ORDERS FOUNDATIONAL_DB PROD_SCHEMA + 4 columns modified + CREDIT_CARD_AMOUNT …" at bounding box center [566, 292] width 429 height 584
click at [761, 24] on button "zoom out" at bounding box center [744, 28] width 31 height 31
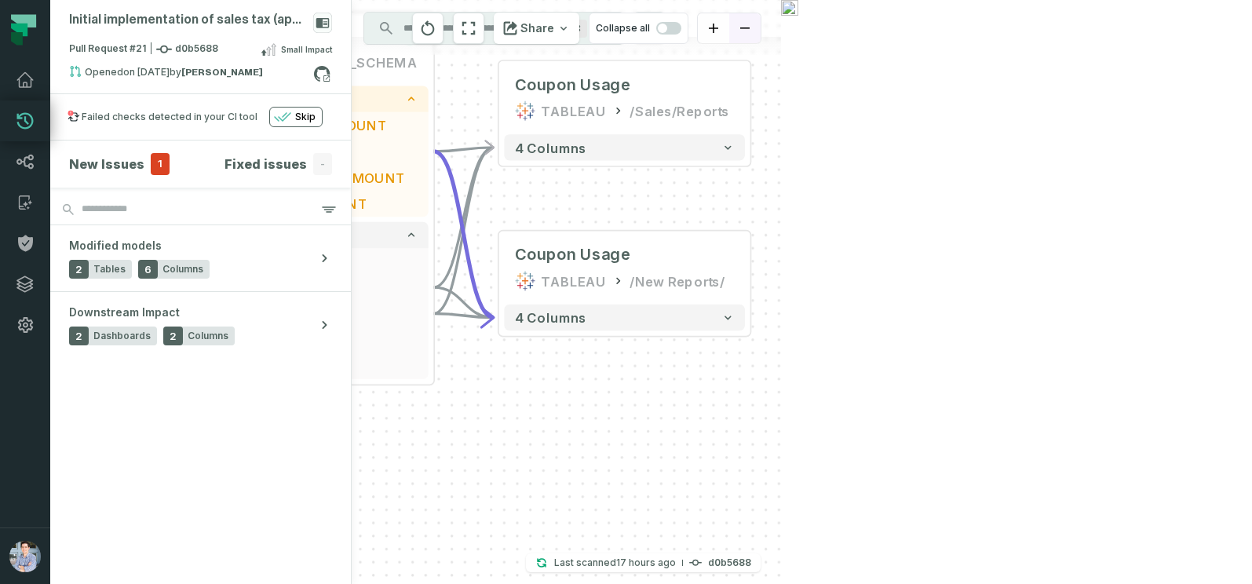
click at [761, 24] on button "zoom out" at bounding box center [744, 28] width 31 height 31
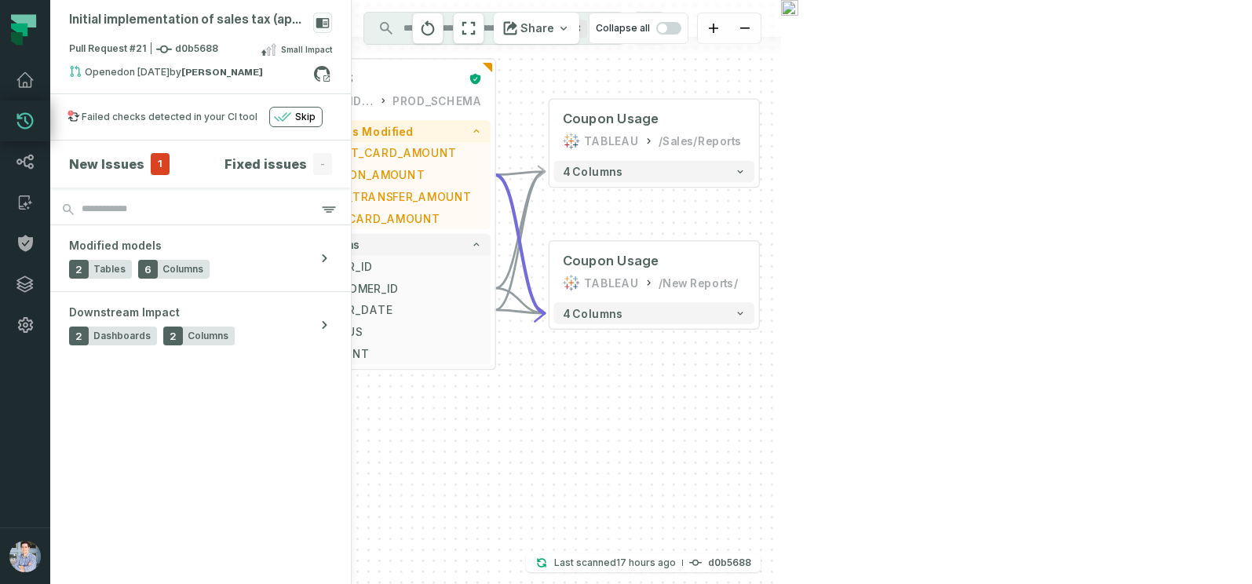
click at [964, 212] on button "Downstream Impact 2" at bounding box center [929, 197] width 210 height 54
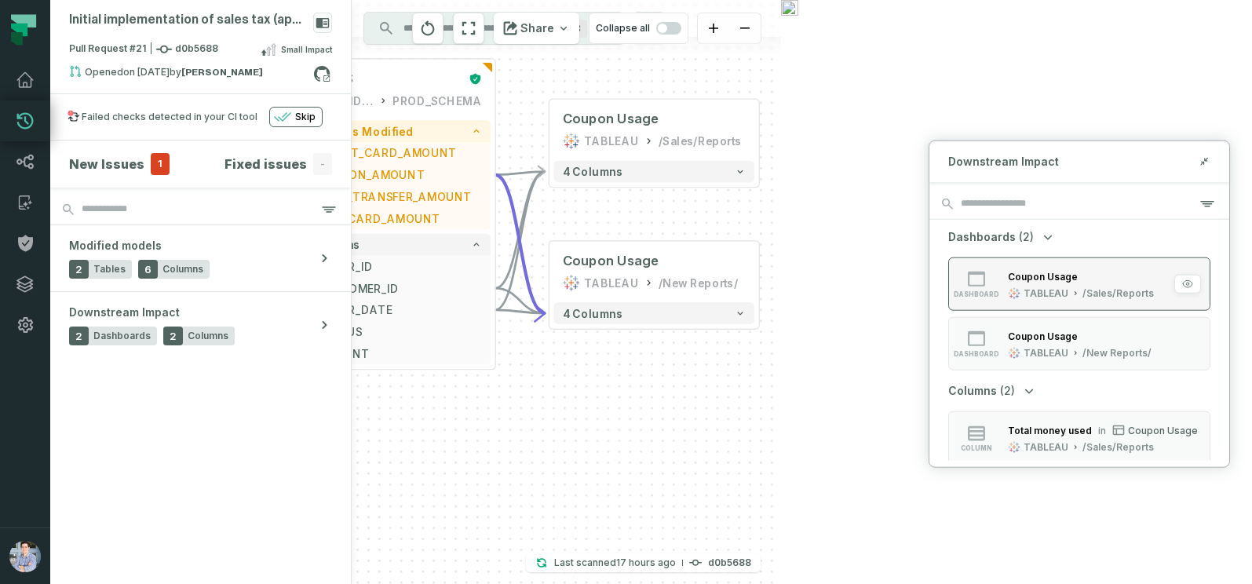
click at [1010, 280] on div "Coupon Usage" at bounding box center [1043, 276] width 70 height 12
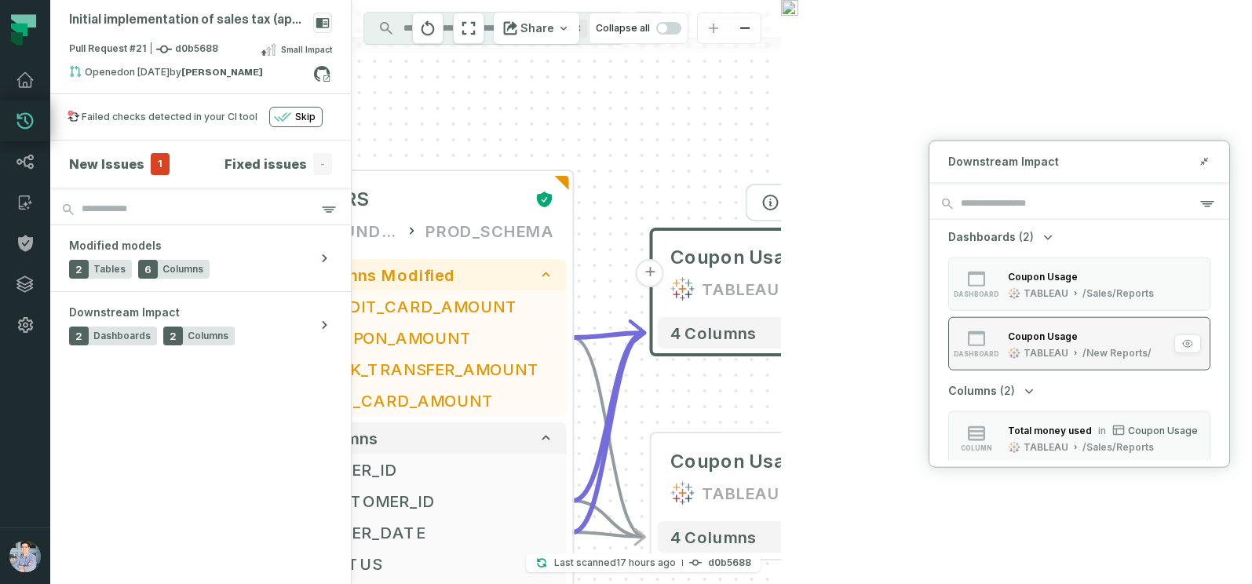
click at [1021, 361] on button "dashboard Coupon Usage TABLEAU /New Reports/" at bounding box center [1079, 343] width 262 height 53
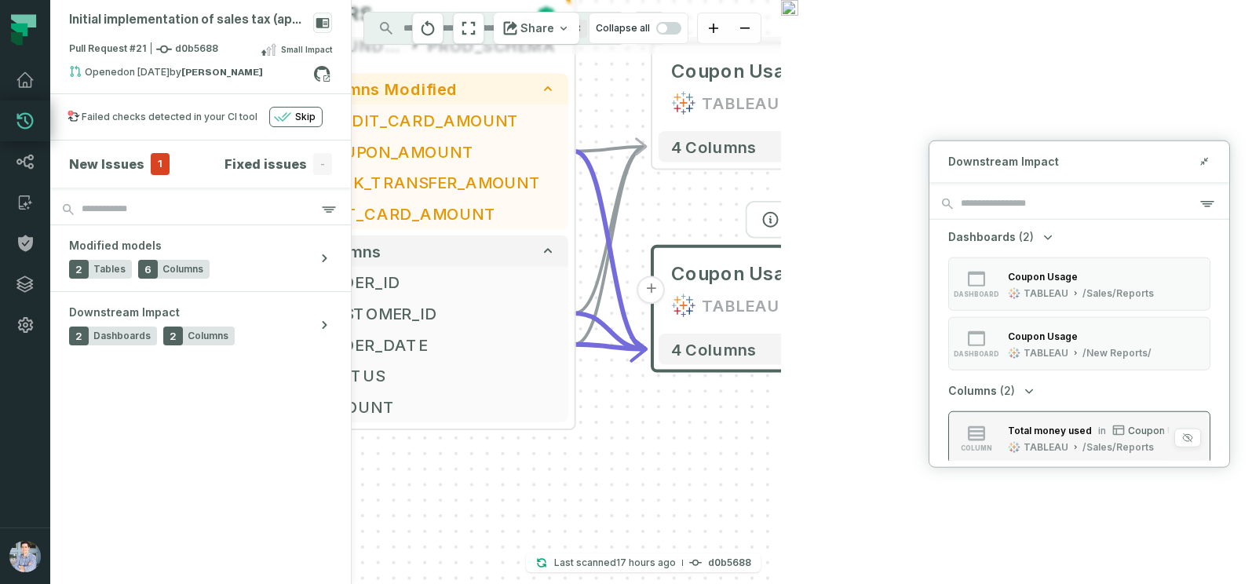
click at [1032, 431] on div "Total money used" at bounding box center [1050, 430] width 84 height 12
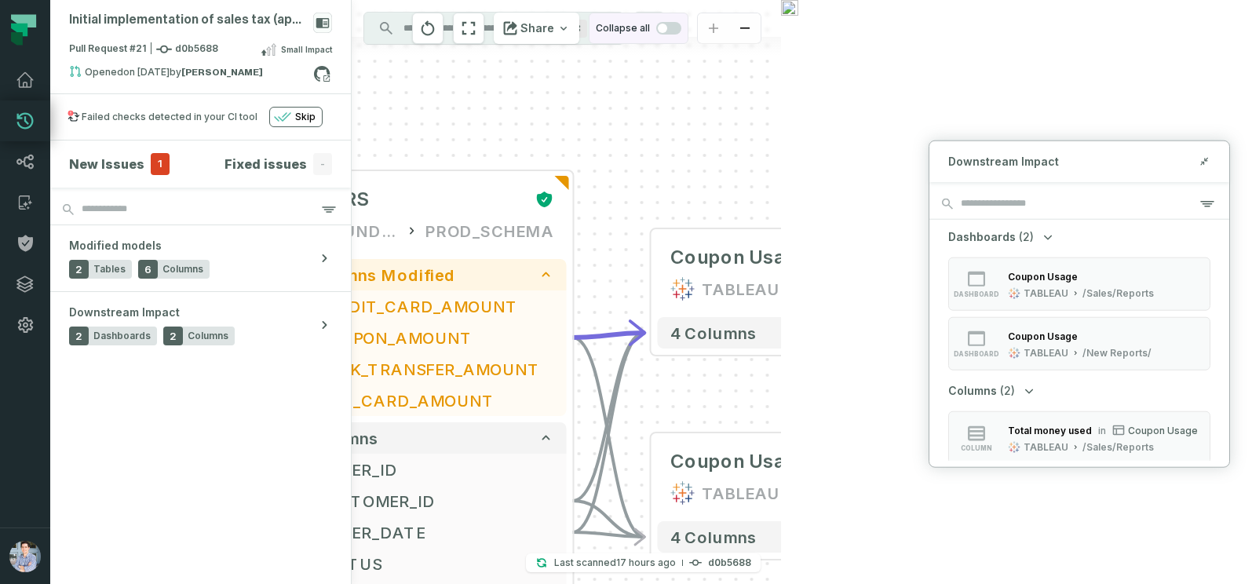
click at [682, 27] on span "button" at bounding box center [668, 28] width 25 height 13
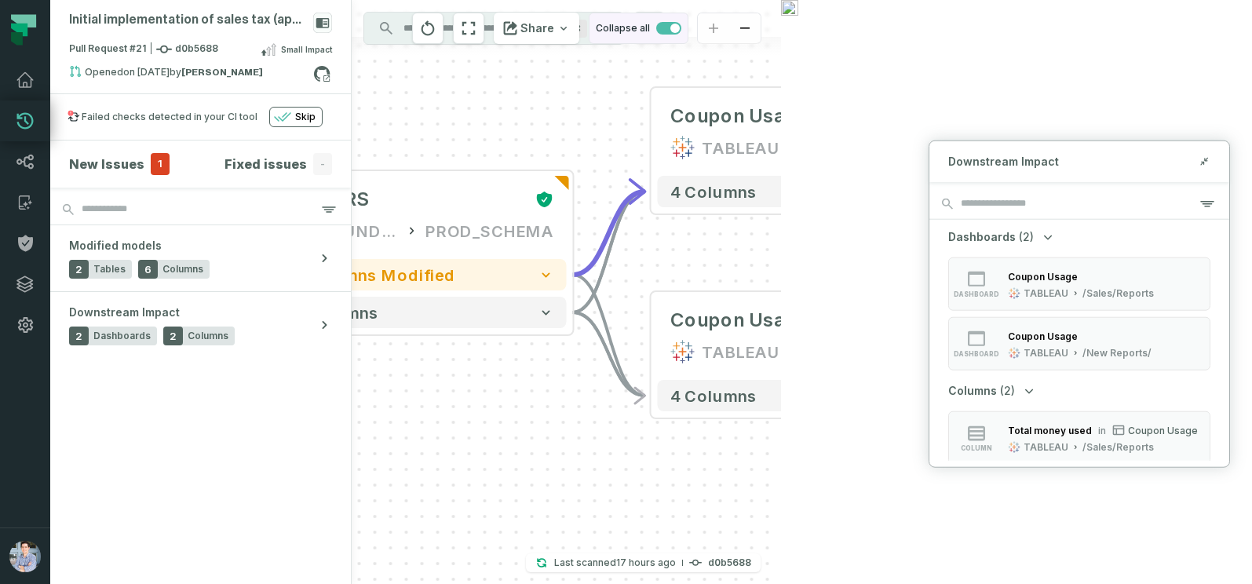
click at [682, 27] on span "button" at bounding box center [668, 28] width 25 height 13
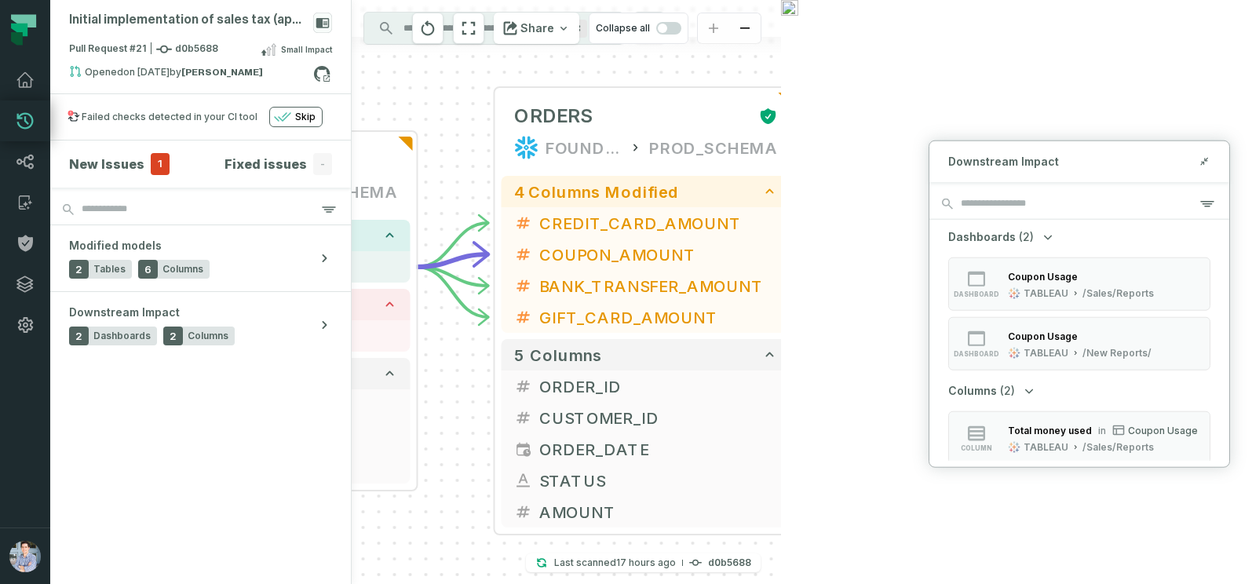
drag, startPoint x: 692, startPoint y: 395, endPoint x: 932, endPoint y: 299, distance: 258.6
click at [781, 299] on div "Initial implementation of sales tax (approximation) Pull Request #21 d0b5688 Sm…" at bounding box center [415, 292] width 731 height 584
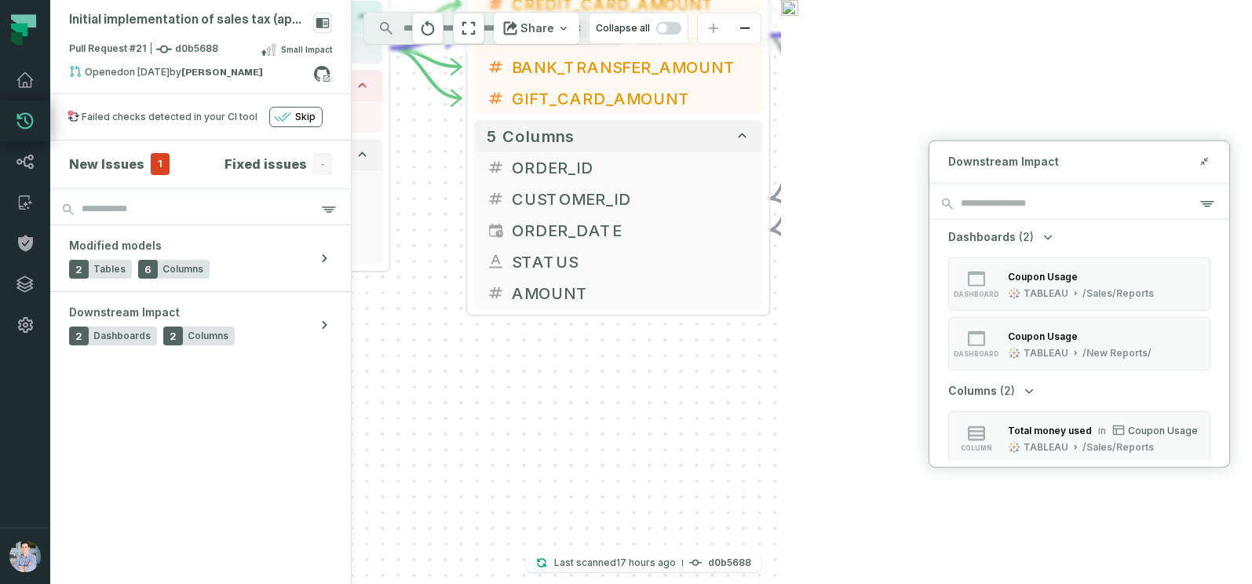
drag, startPoint x: 863, startPoint y: 336, endPoint x: 814, endPoint y: 118, distance: 223.6
click at [781, 118] on div "+ ORDERS FOUNDATIONAL_DB PROD_SCHEMA + 4 columns modified + CREDIT_CARD_AMOUNT …" at bounding box center [566, 292] width 429 height 584
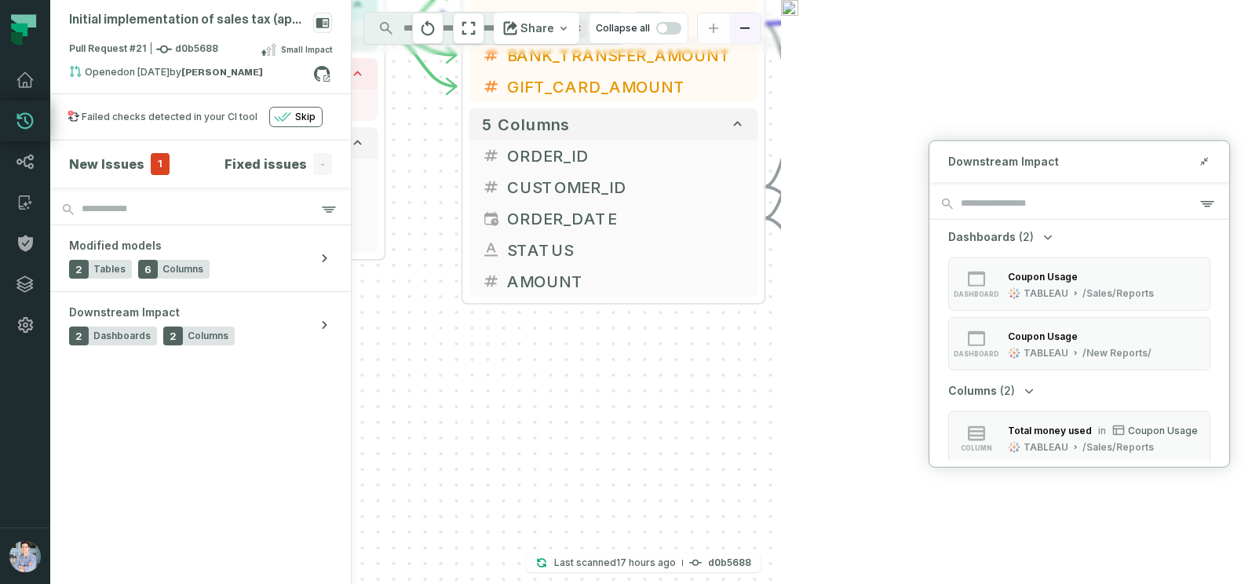
click at [750, 27] on icon "zoom out" at bounding box center [744, 28] width 9 height 2
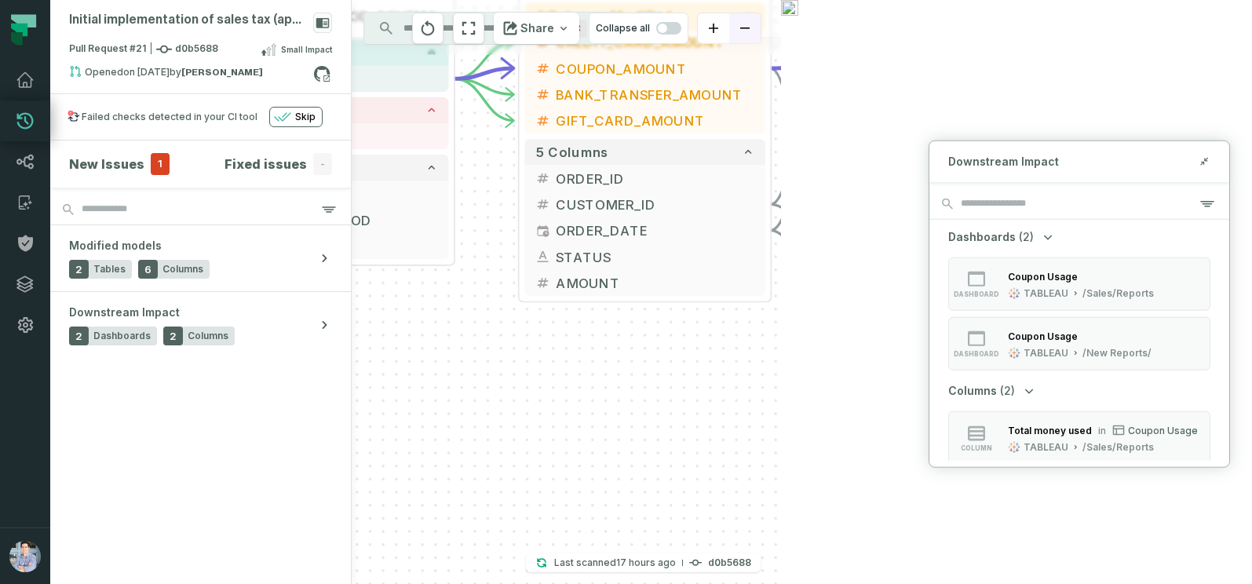
click at [750, 27] on icon "zoom out" at bounding box center [744, 28] width 9 height 2
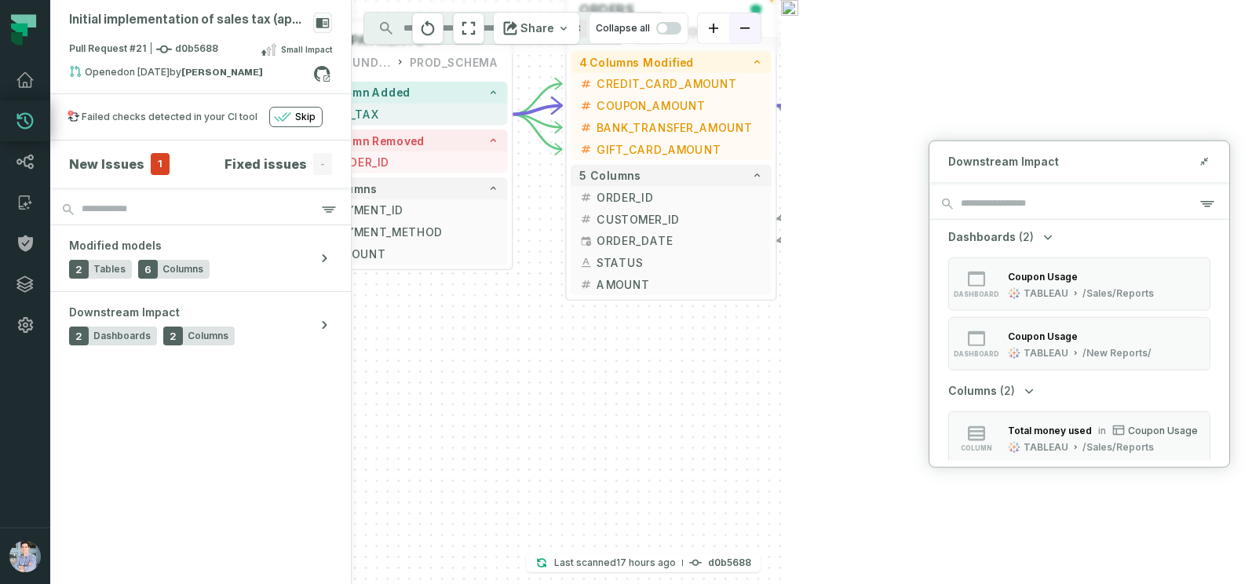
click at [750, 27] on icon "zoom out" at bounding box center [744, 28] width 9 height 2
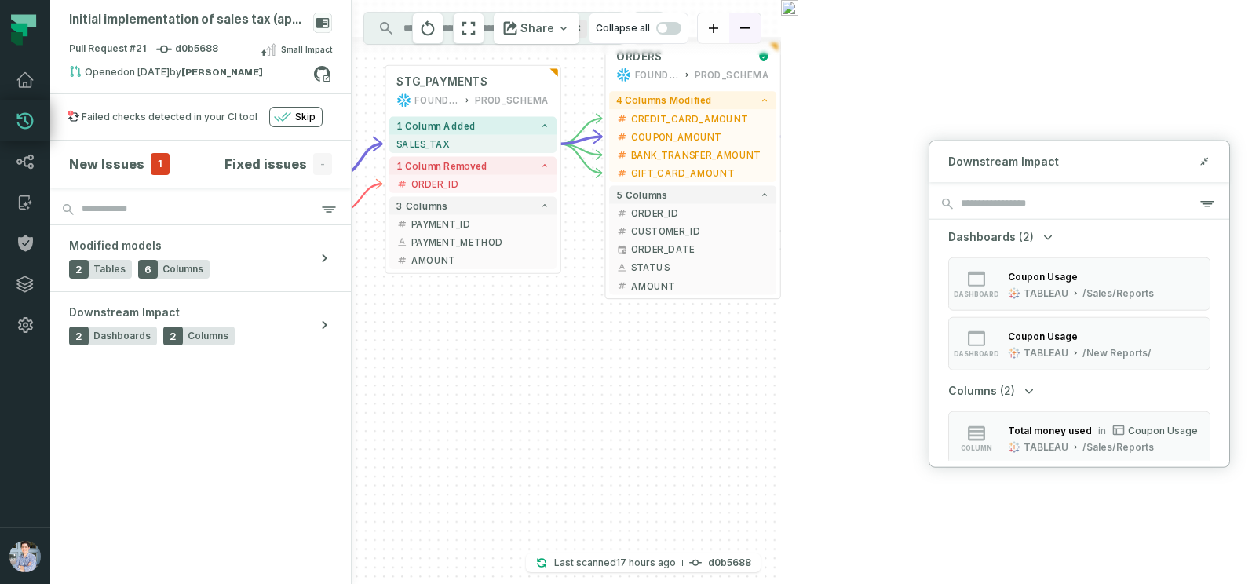
click at [750, 27] on icon "zoom out" at bounding box center [744, 28] width 9 height 2
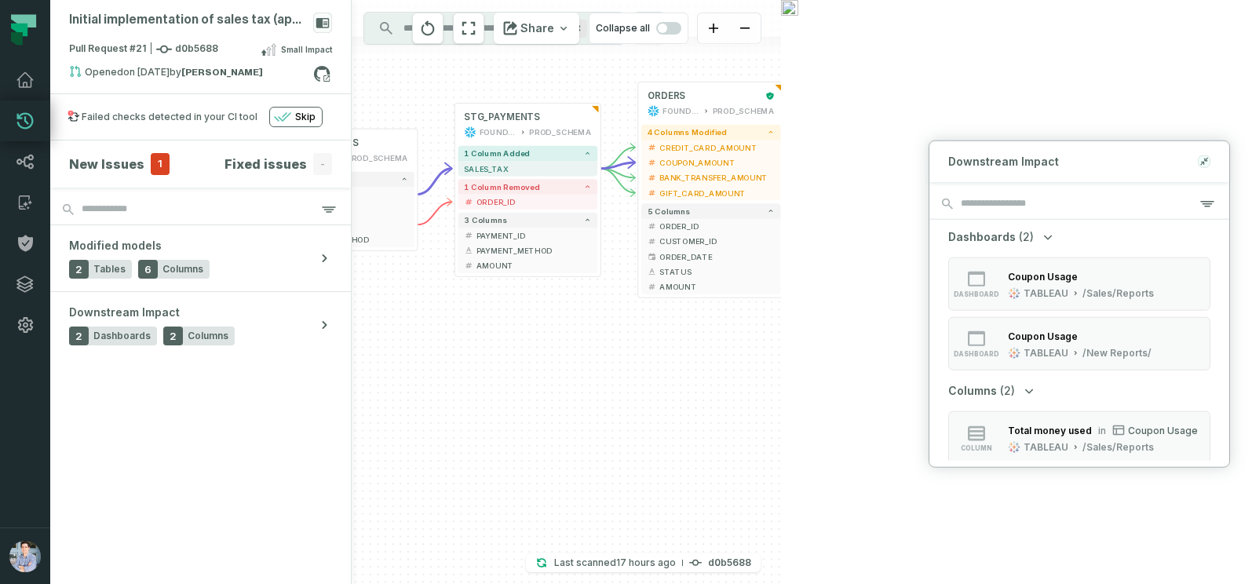
click at [1210, 164] on button at bounding box center [1204, 161] width 13 height 13
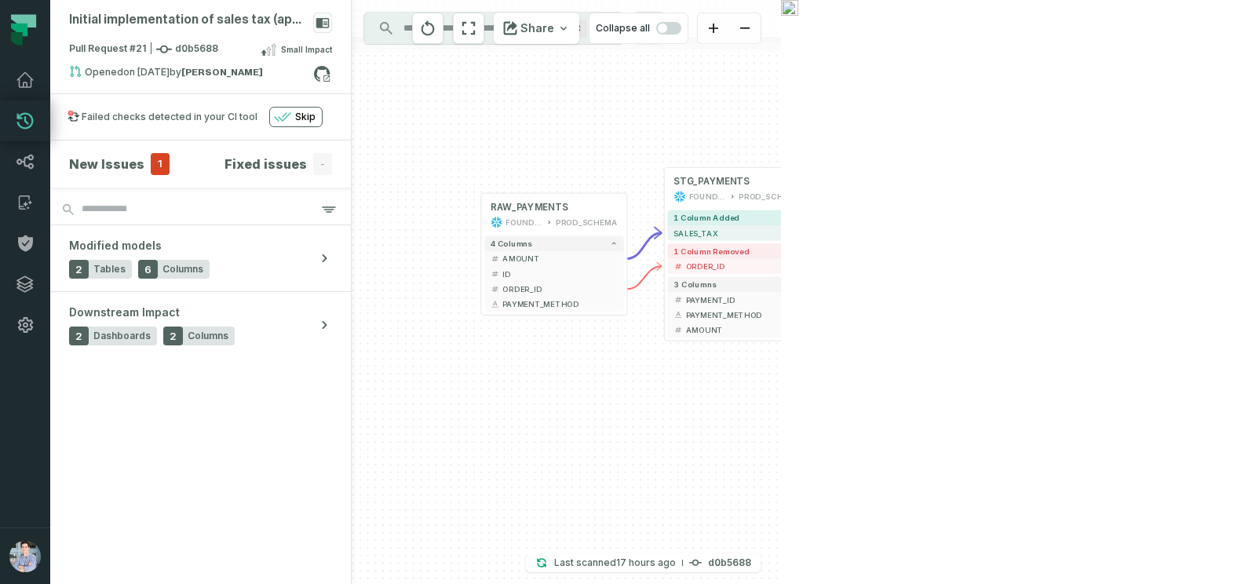
drag, startPoint x: 644, startPoint y: 382, endPoint x: 857, endPoint y: 448, distance: 223.0
click at [781, 448] on div "+ ORDERS FOUNDATIONAL_DB PROD_SCHEMA + 4 columns modified + CREDIT_CARD_AMOUNT …" at bounding box center [566, 292] width 429 height 584
click at [137, 64] on div "Pull Request #21 d0b5688 Small Impact" at bounding box center [200, 52] width 263 height 25
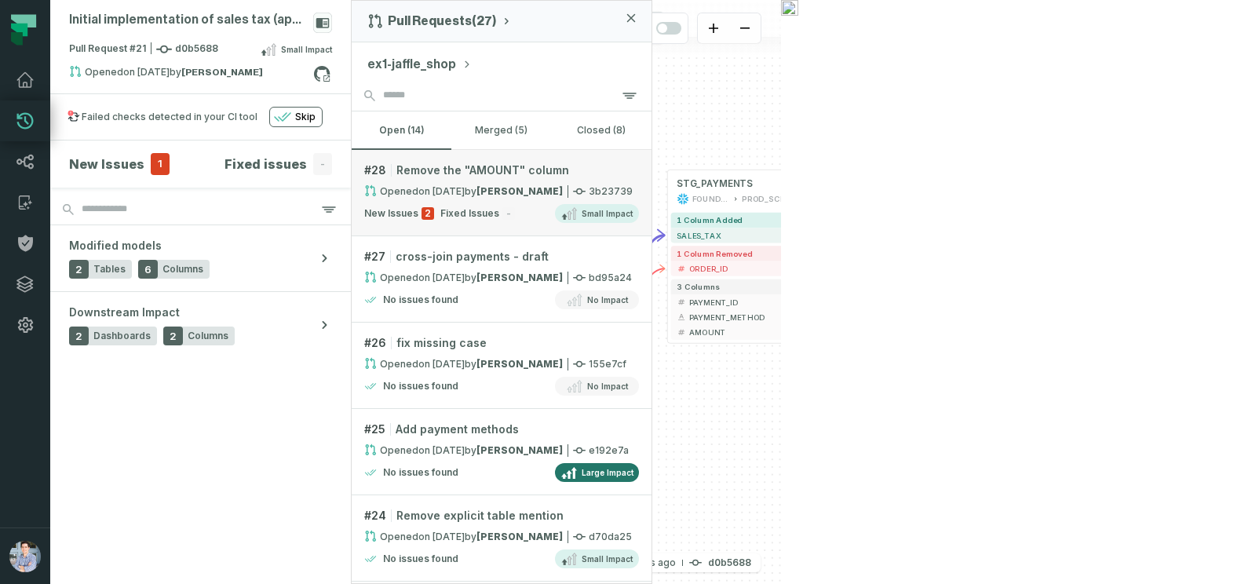
click at [451, 181] on link "# 28 Remove the "AMOUNT" column Opened [DATE] 2:00:25 PM by [PERSON_NAME] 3b237…" at bounding box center [502, 193] width 300 height 86
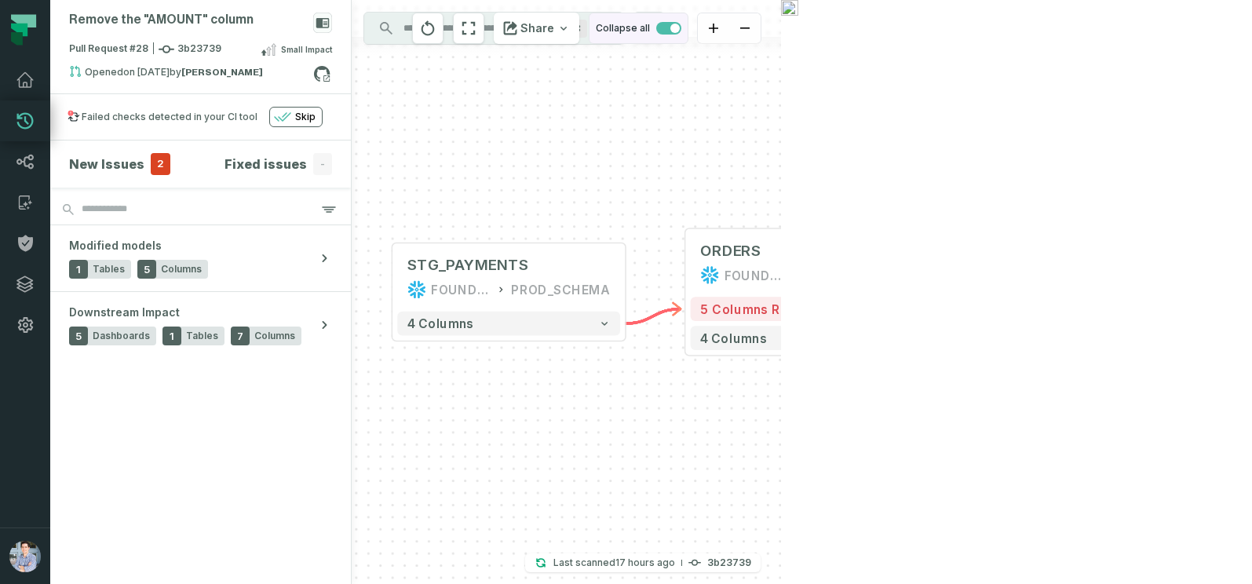
click at [682, 26] on span "button" at bounding box center [668, 28] width 25 height 13
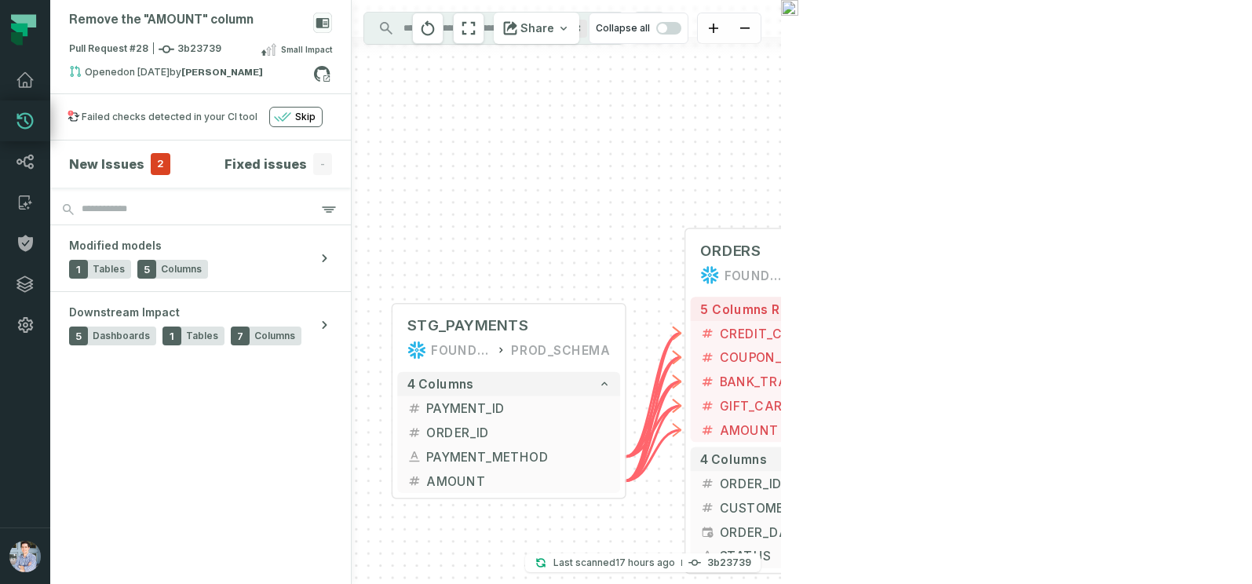
click at [1170, 389] on icon "button" at bounding box center [1180, 388] width 20 height 20
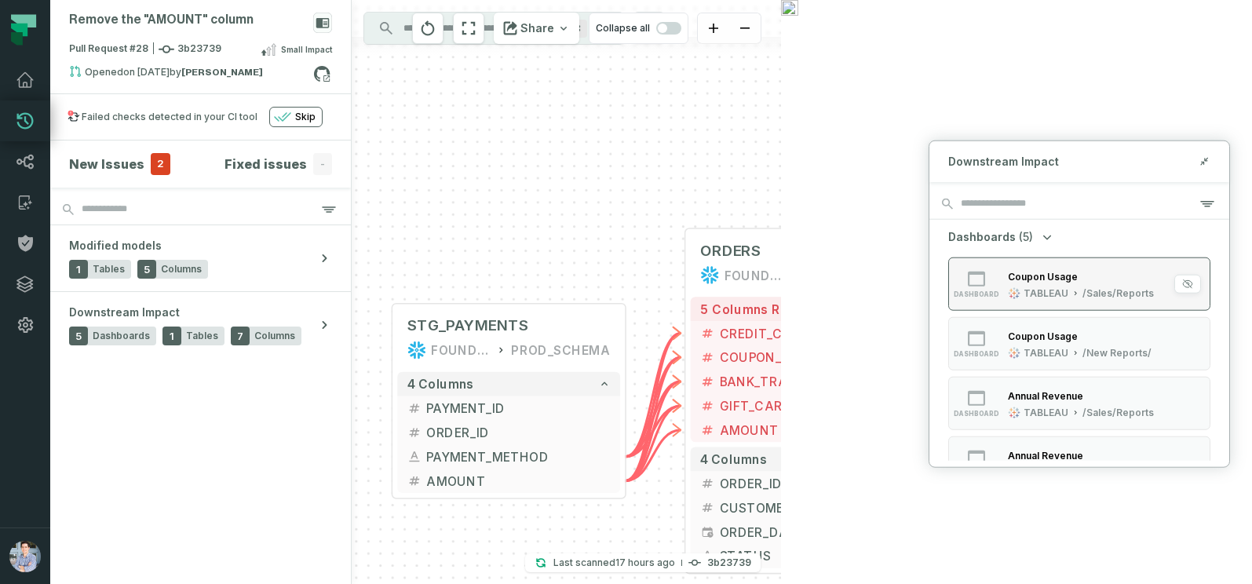
click at [1022, 283] on div "Coupon Usage TABLEAU /Sales/Reports" at bounding box center [1081, 284] width 159 height 31
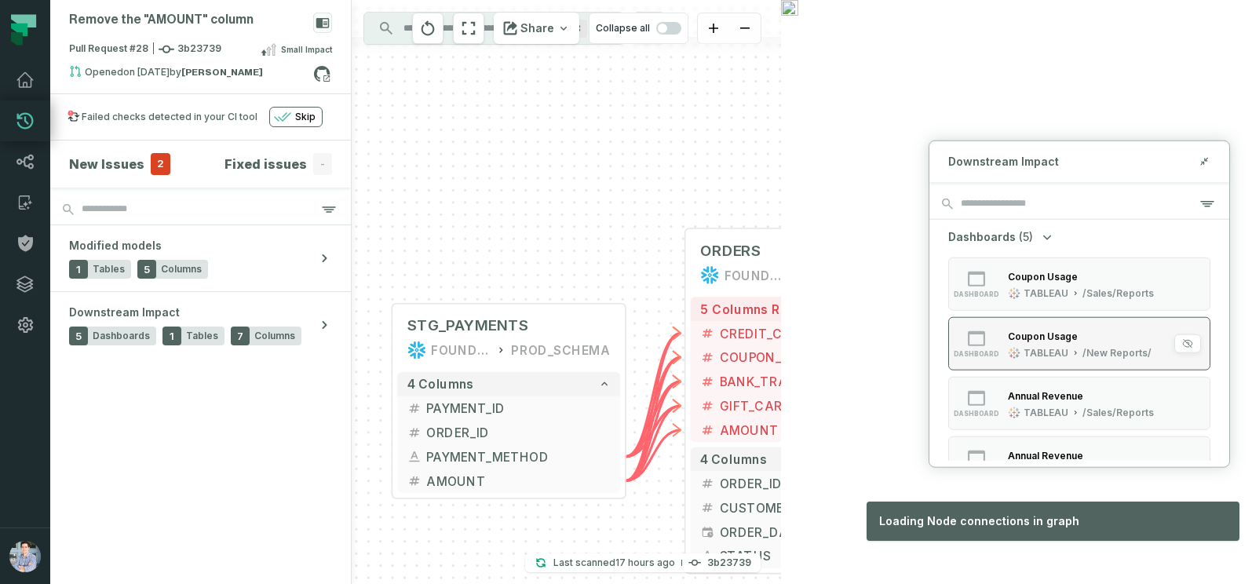
click at [1020, 327] on button "dashboard Coupon Usage TABLEAU /New Reports/" at bounding box center [1079, 343] width 262 height 53
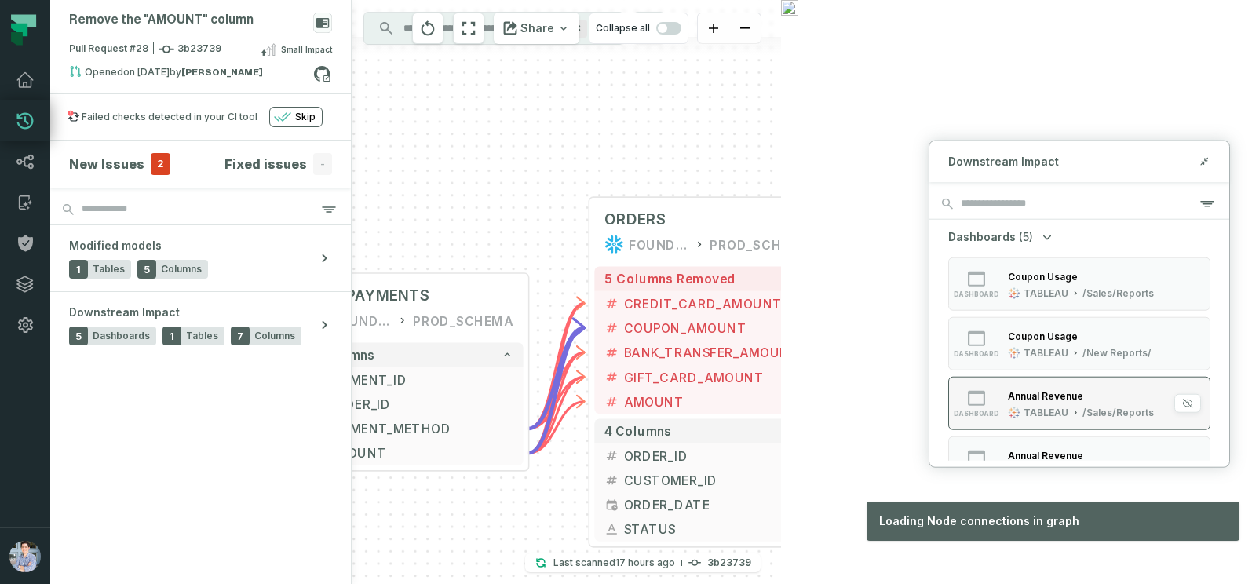
click at [1021, 388] on div "Annual Revenue" at bounding box center [1081, 396] width 146 height 16
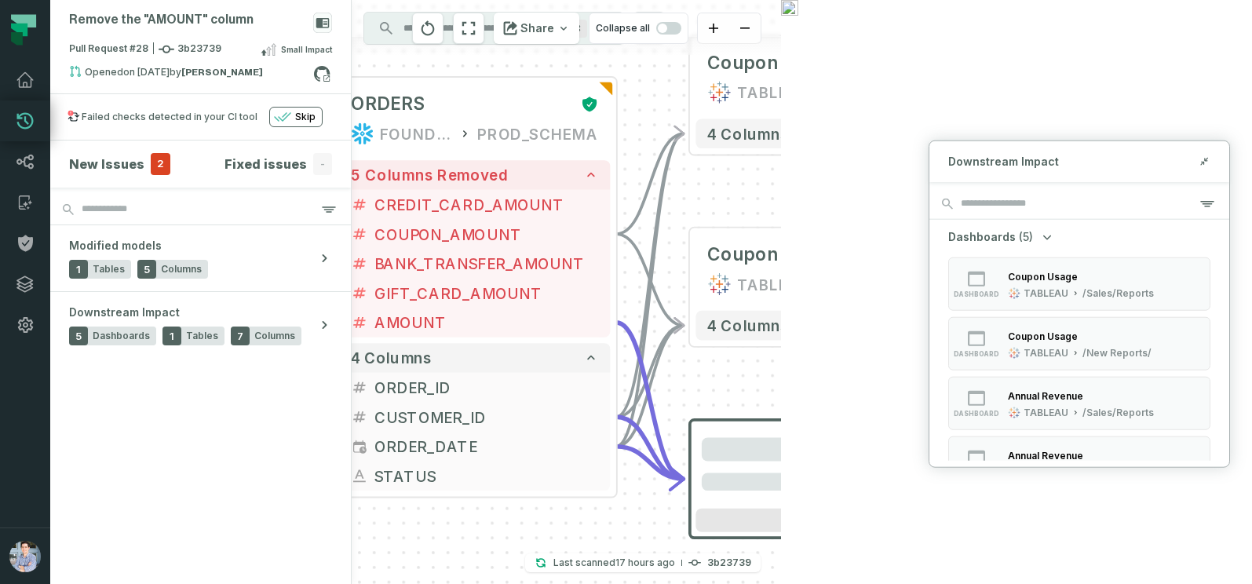
click at [1015, 435] on div "dashboard Coupon Usage TABLEAU /Sales/Reports dashboard Coupon Usage TABLEAU /N…" at bounding box center [1079, 404] width 262 height 292
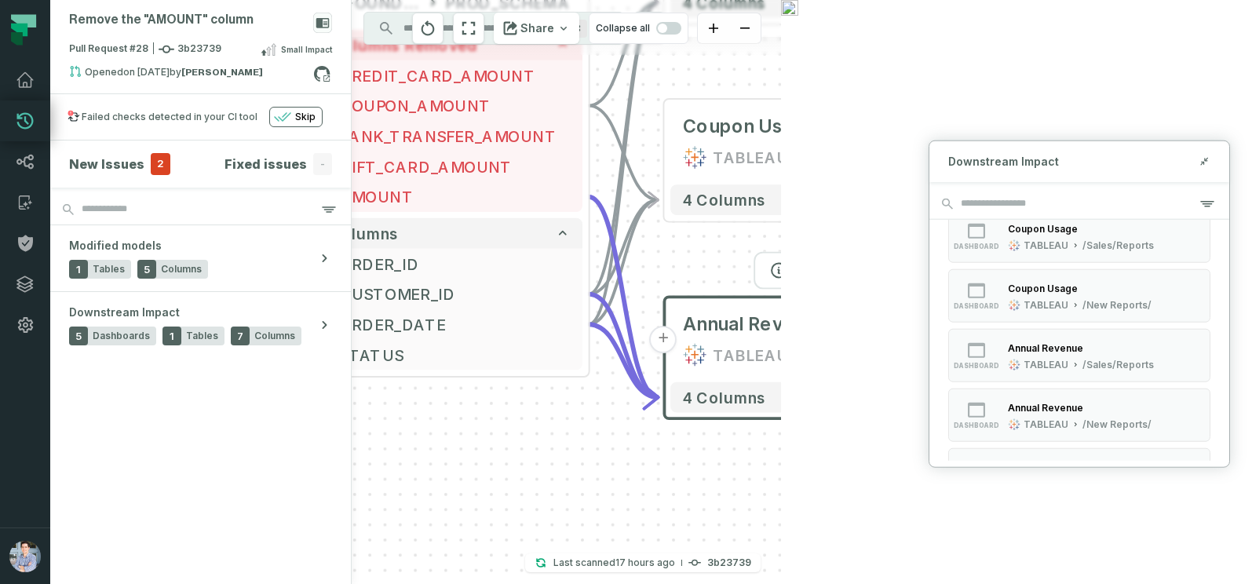
scroll to position [67, 0]
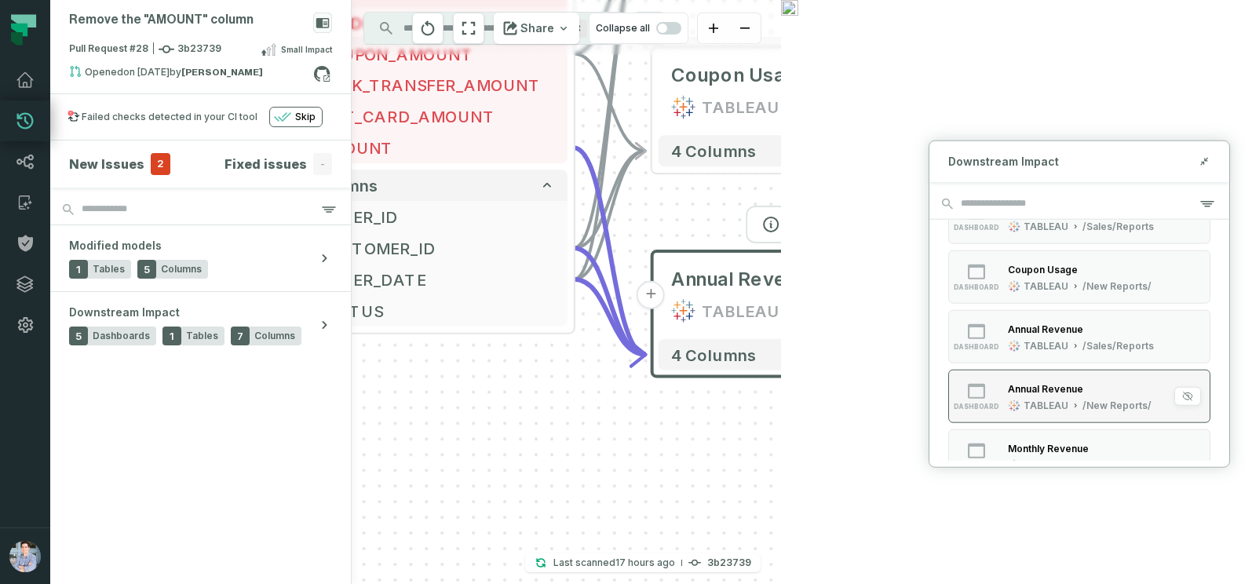
click at [1002, 400] on div "Annual Revenue TABLEAU /New Reports/" at bounding box center [1080, 396] width 156 height 31
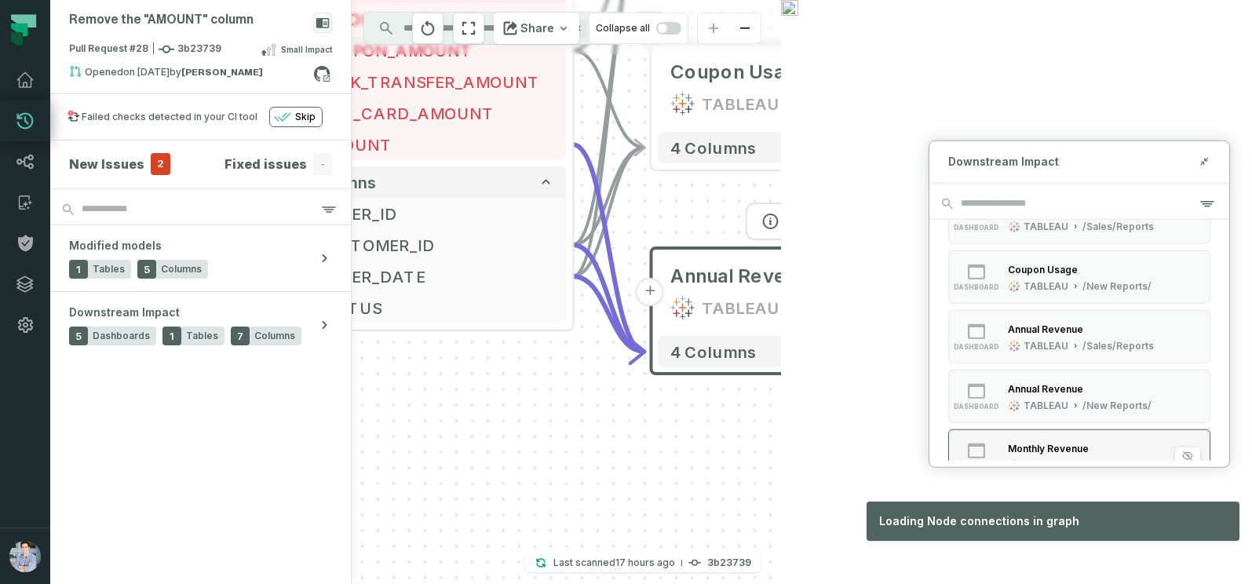
click at [1002, 448] on div "Monthly Revenue TABLEAU /Sales/Reports" at bounding box center [1081, 455] width 159 height 31
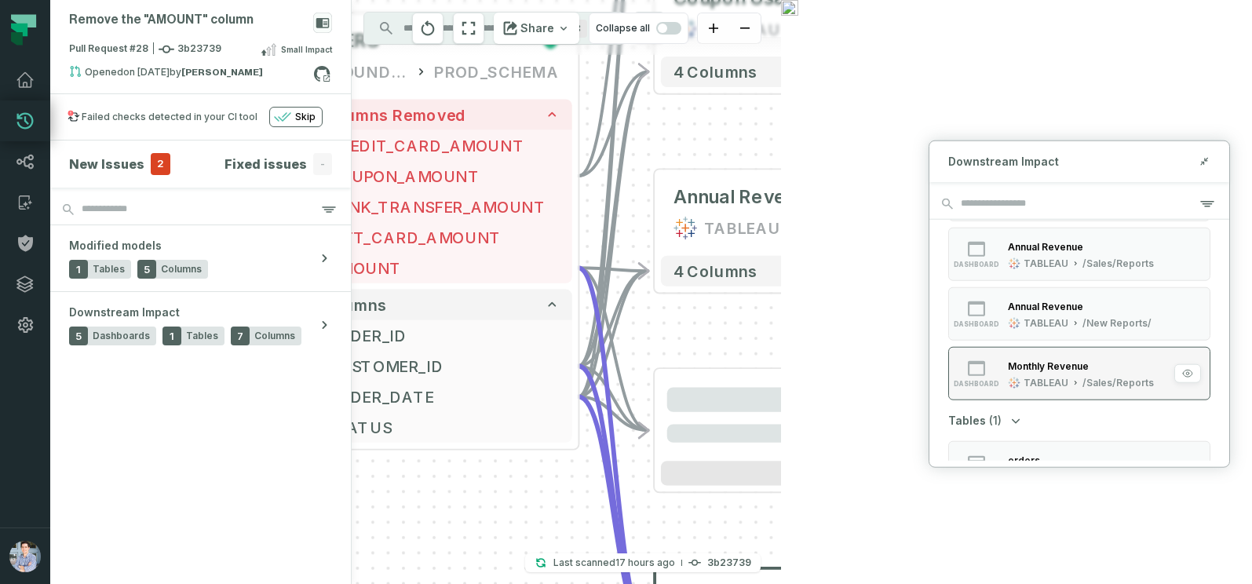
scroll to position [263, 0]
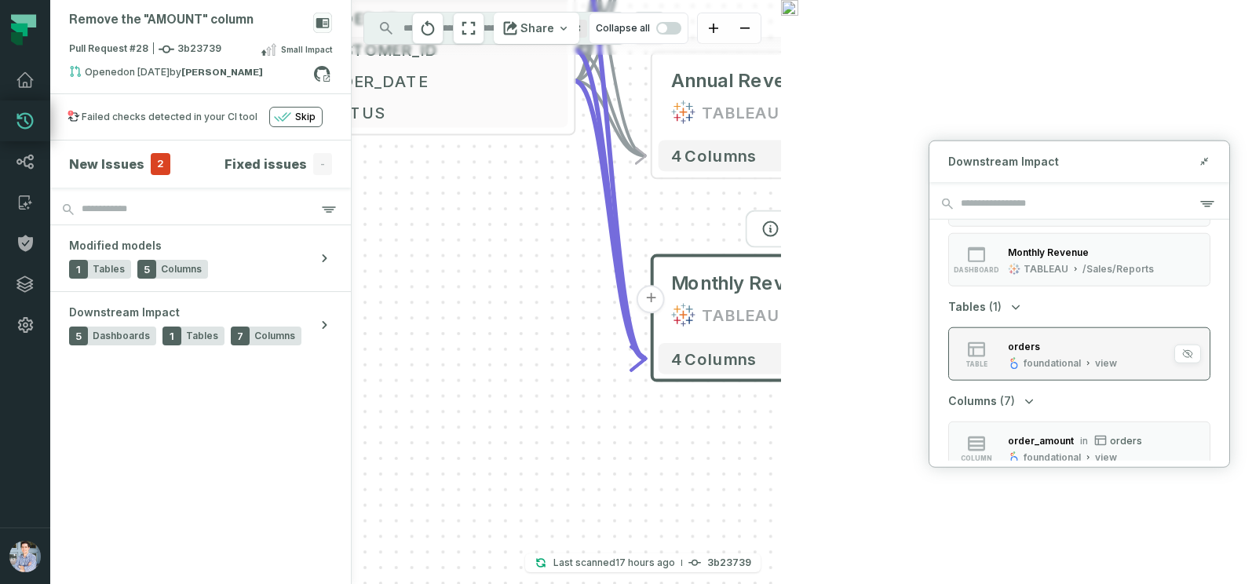
click at [990, 353] on div "table" at bounding box center [977, 354] width 50 height 28
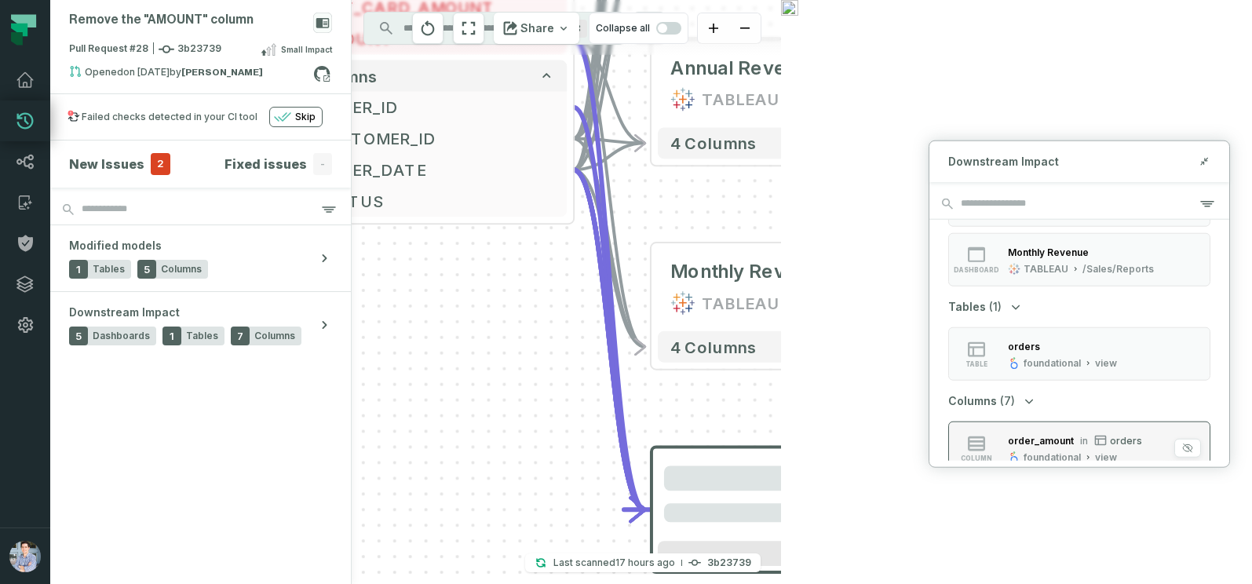
click at [996, 432] on button "column order_amount in orders foundational view" at bounding box center [1079, 448] width 262 height 53
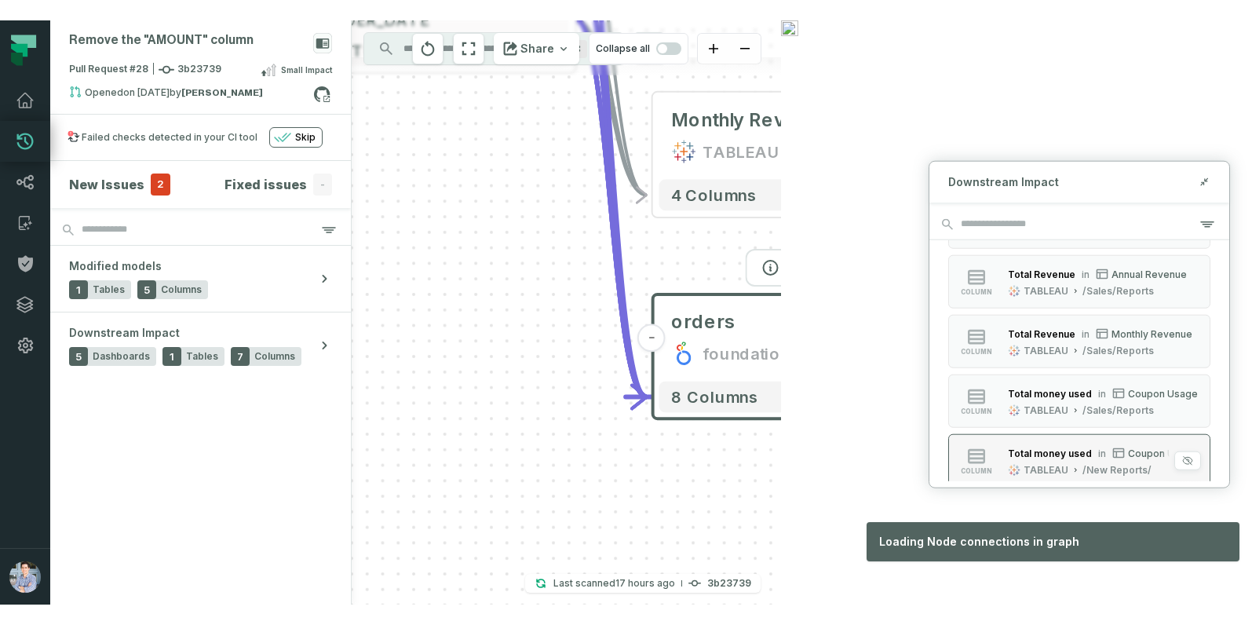
scroll to position [598, 0]
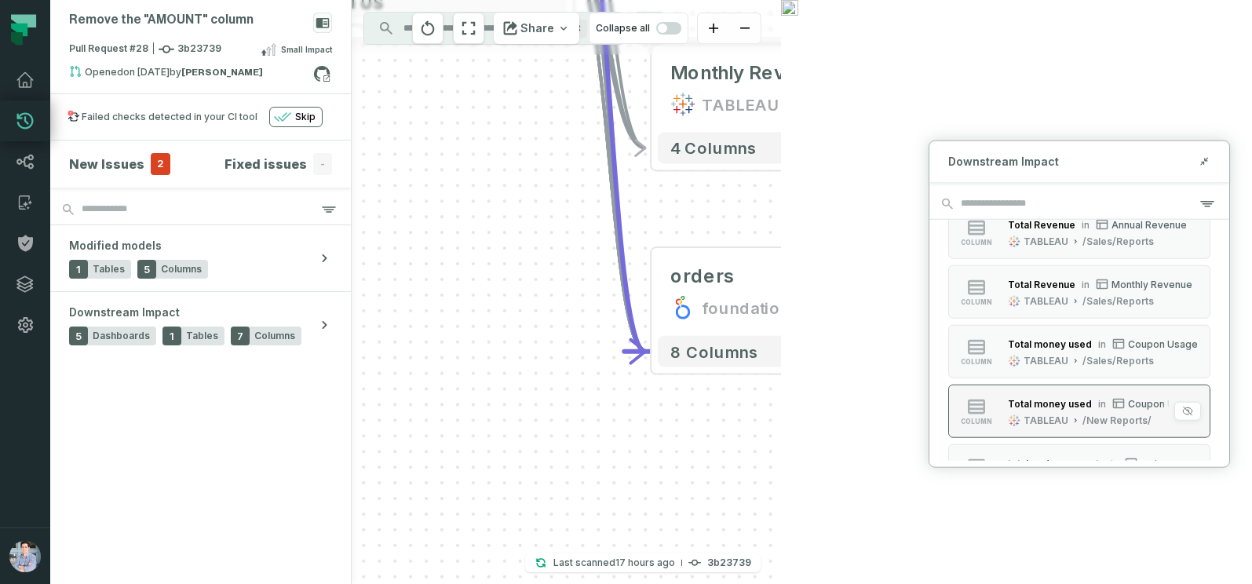
click at [990, 407] on div "column" at bounding box center [977, 411] width 50 height 28
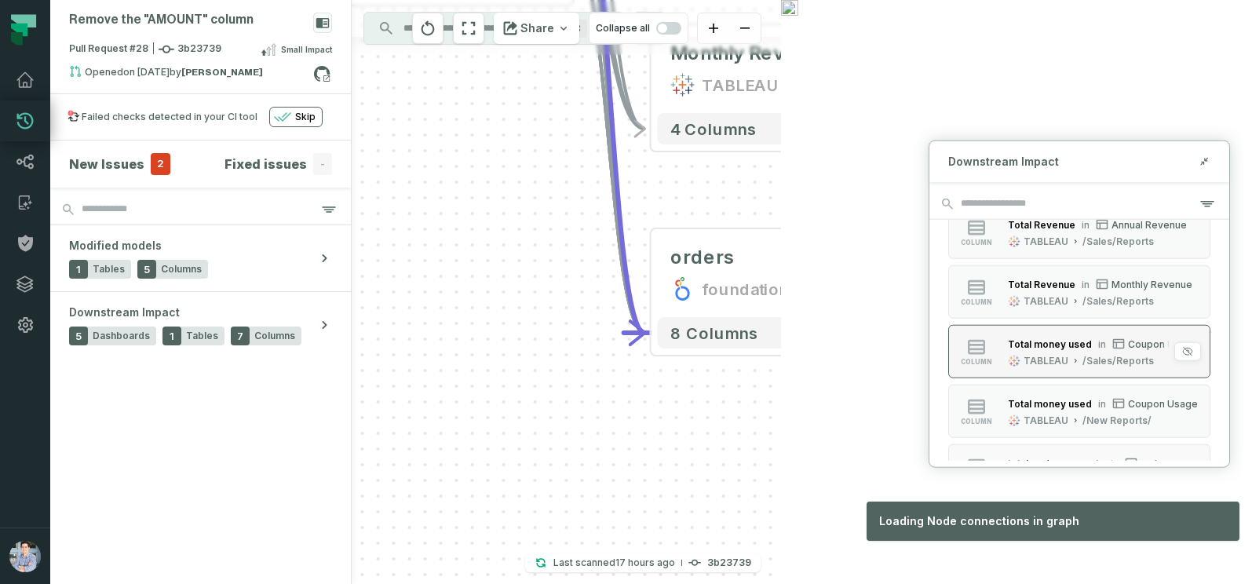
click at [1000, 342] on div "column" at bounding box center [977, 352] width 50 height 28
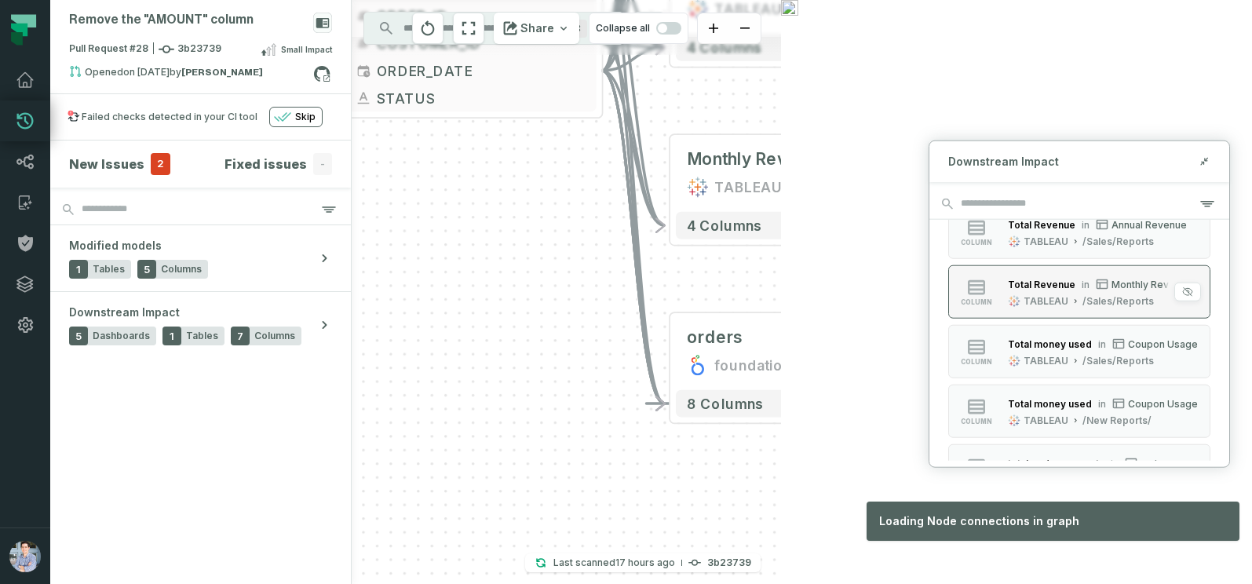
click at [999, 298] on div "column" at bounding box center [977, 292] width 50 height 28
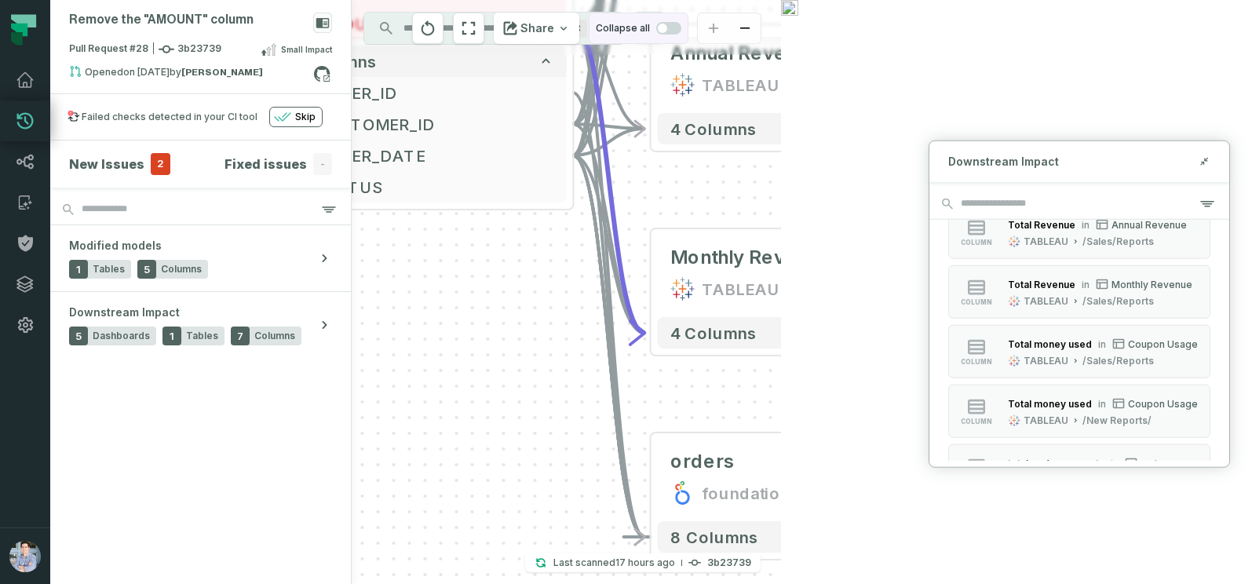
click at [667, 27] on span "button" at bounding box center [662, 28] width 9 height 9
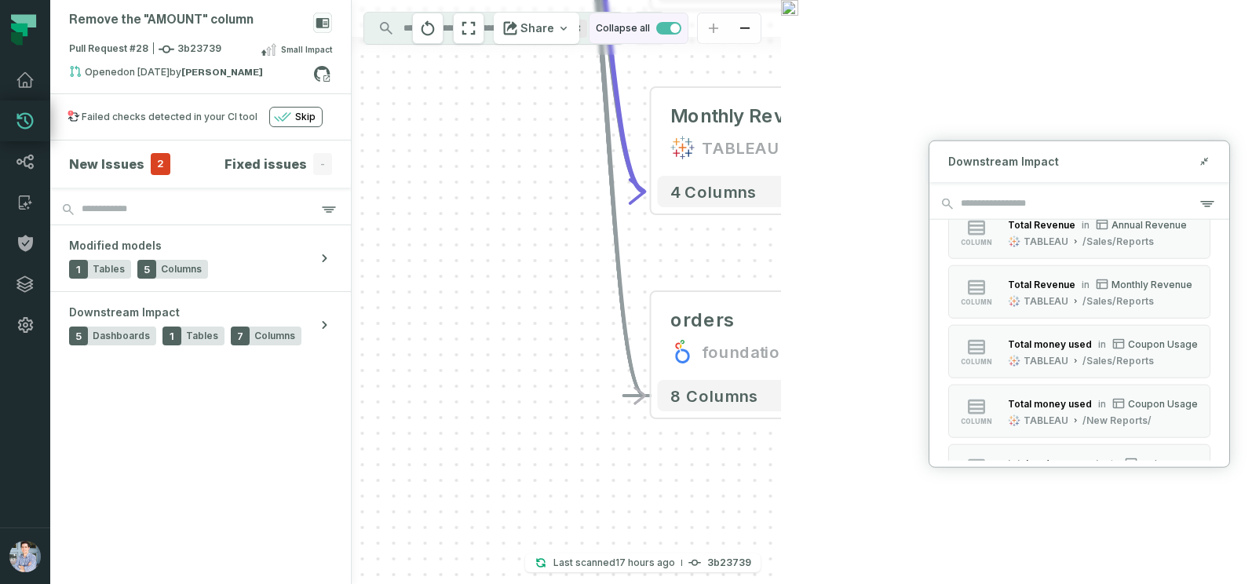
click at [682, 27] on span "button" at bounding box center [668, 28] width 25 height 13
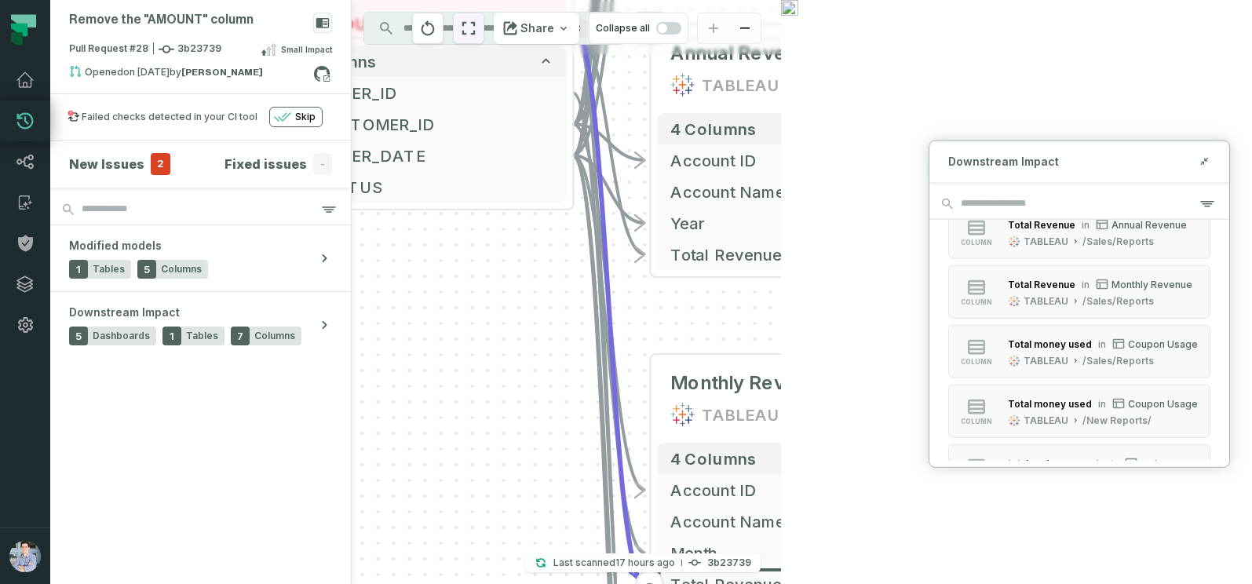
click at [477, 35] on icon "reset" at bounding box center [468, 28] width 17 height 19
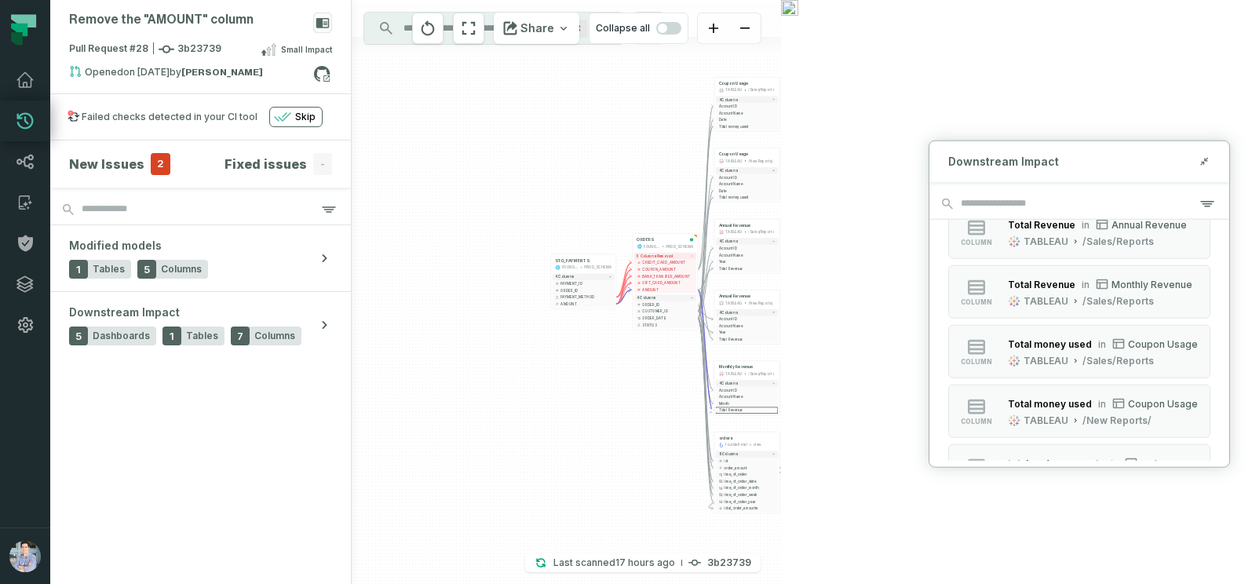
drag, startPoint x: 742, startPoint y: 172, endPoint x: 600, endPoint y: 177, distance: 142.2
click at [600, 177] on div "+ ORDERS FOUNDATIONAL_DB PROD_SCHEMA - 5 columns removed - CREDIT_CARD_AMOUNT -…" at bounding box center [566, 292] width 429 height 584
click at [323, 74] on icon at bounding box center [322, 74] width 20 height 20
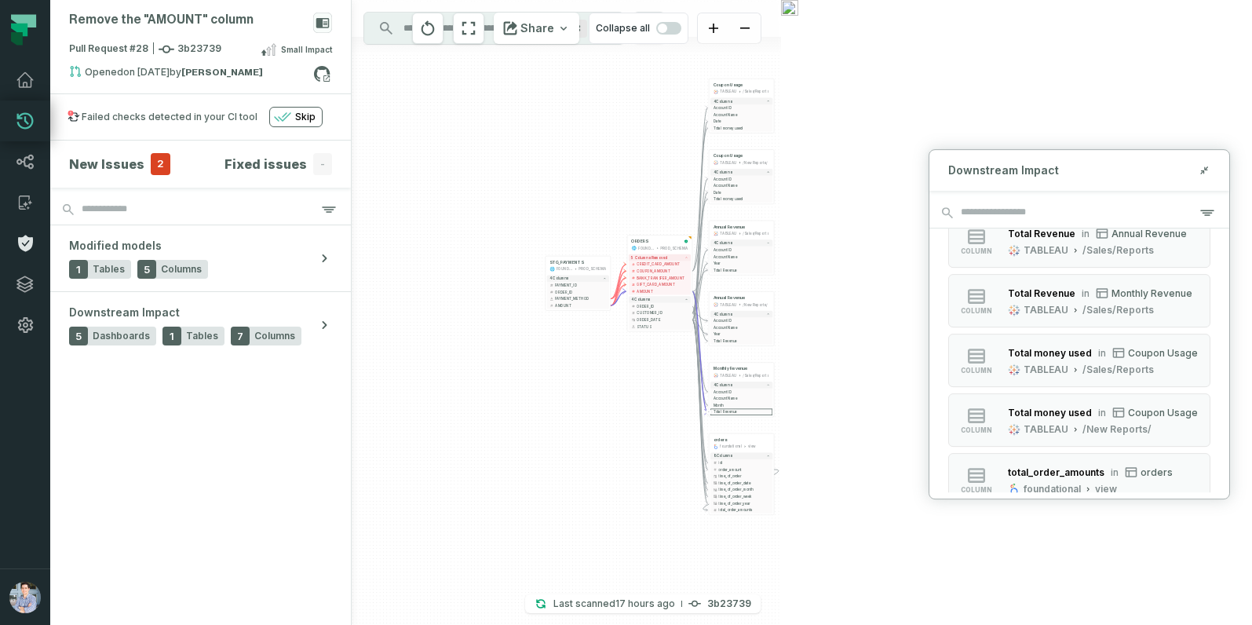
click at [19, 231] on link "Policies" at bounding box center [25, 243] width 50 height 41
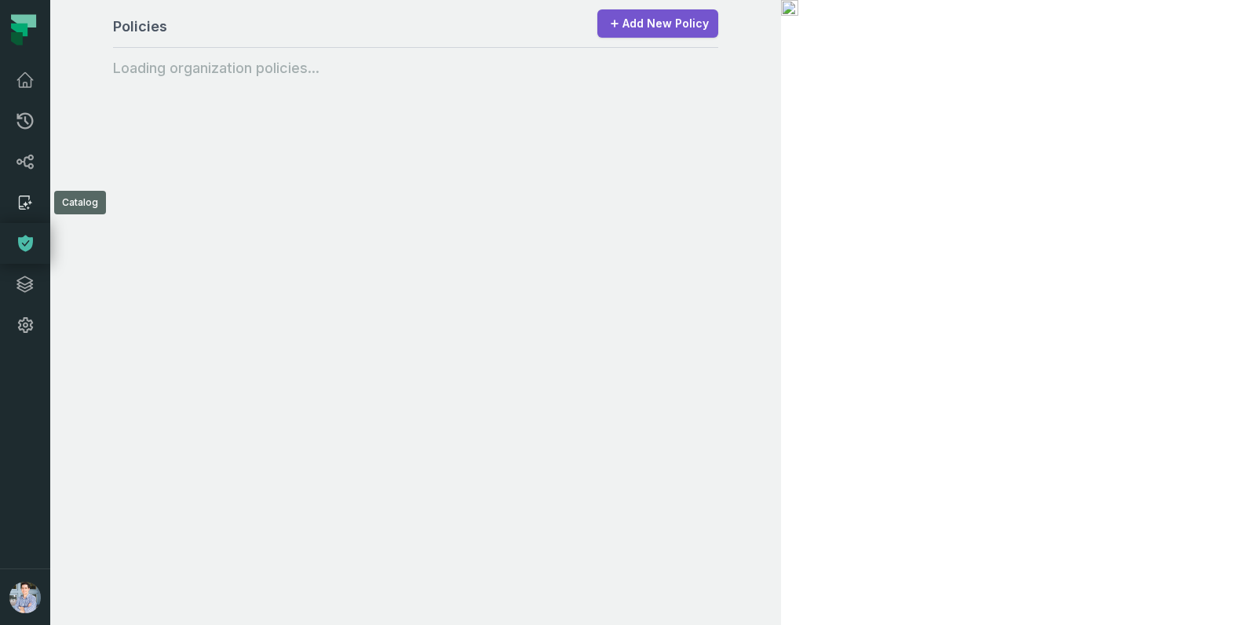
click at [20, 195] on icon at bounding box center [25, 202] width 19 height 19
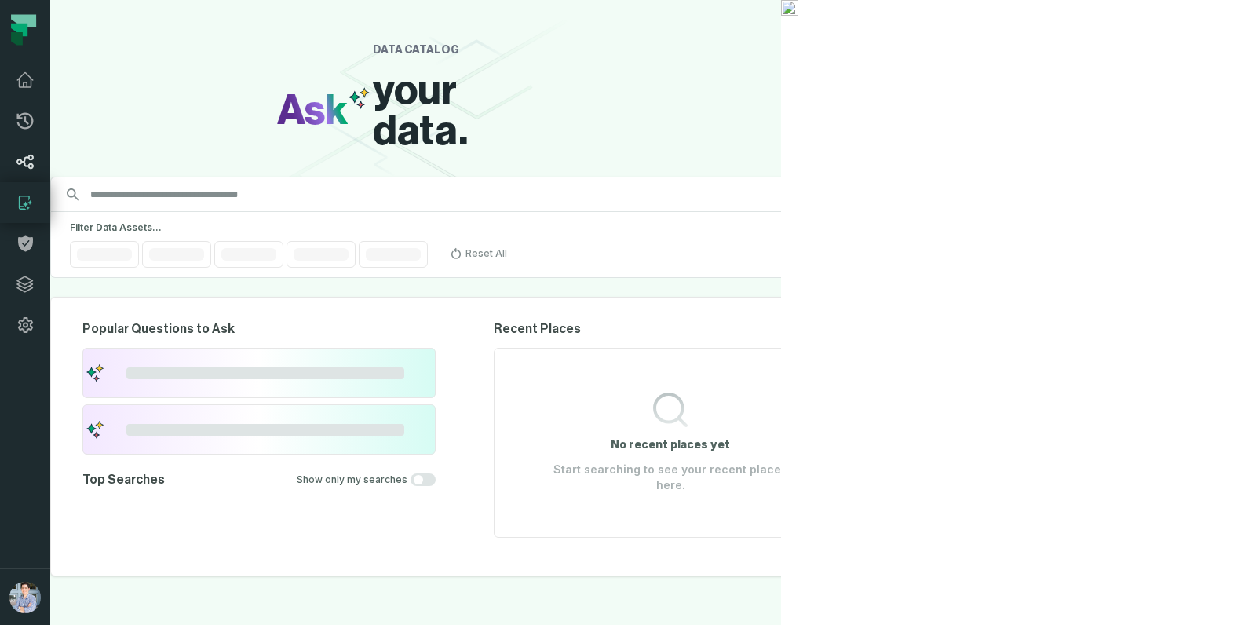
click at [22, 152] on icon at bounding box center [25, 161] width 19 height 19
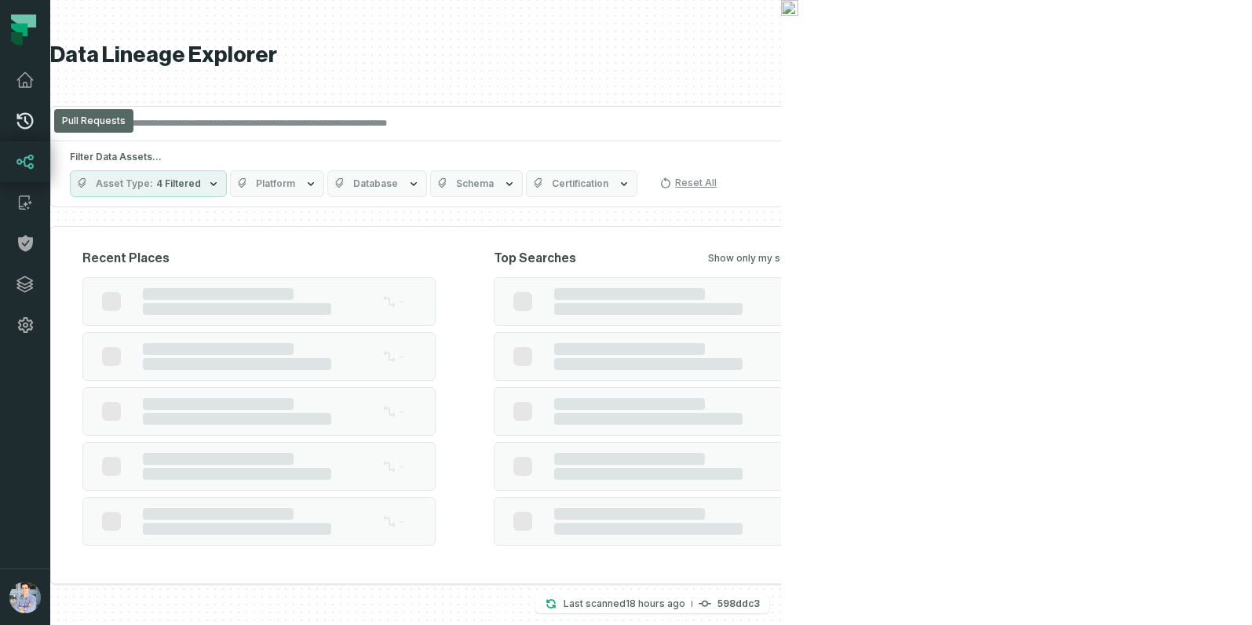
click at [24, 108] on link "Pull Requests" at bounding box center [25, 120] width 50 height 41
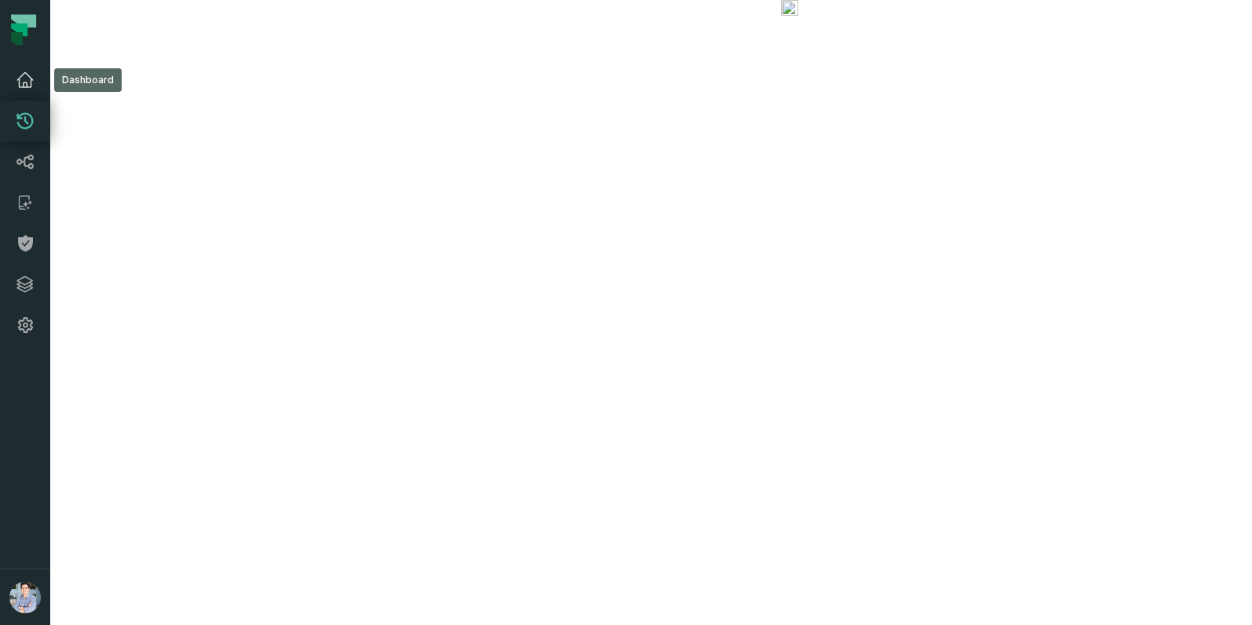
click at [26, 79] on icon at bounding box center [25, 80] width 19 height 19
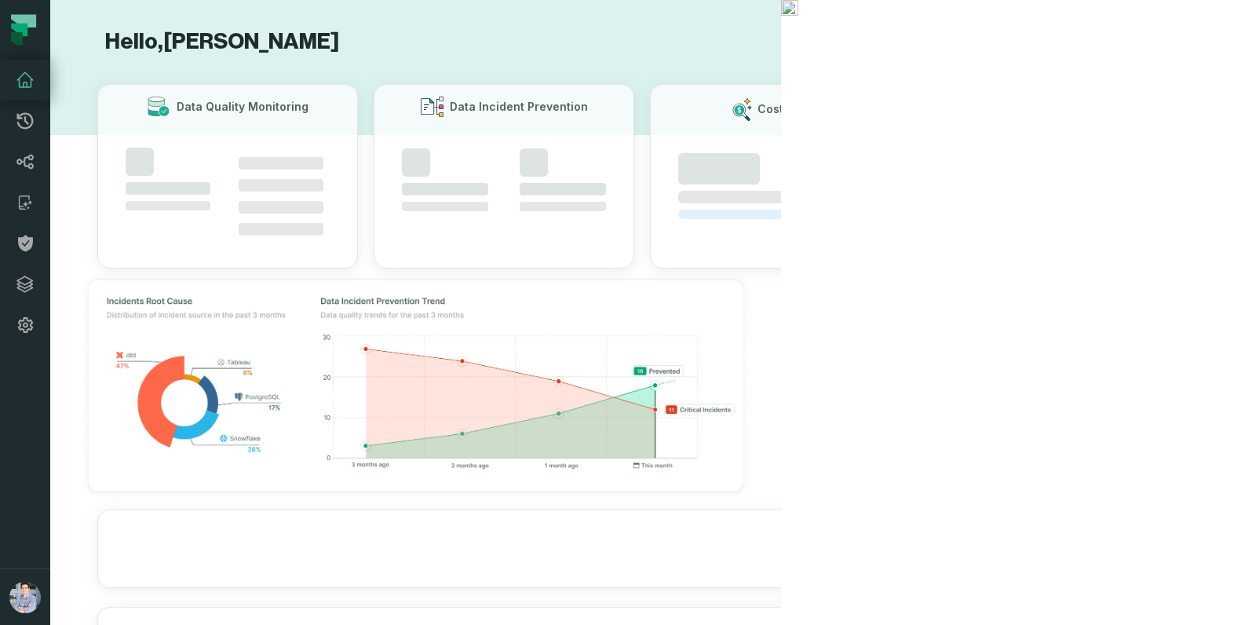
click at [26, 79] on icon at bounding box center [25, 80] width 19 height 19
